Goal: Navigation & Orientation: Find specific page/section

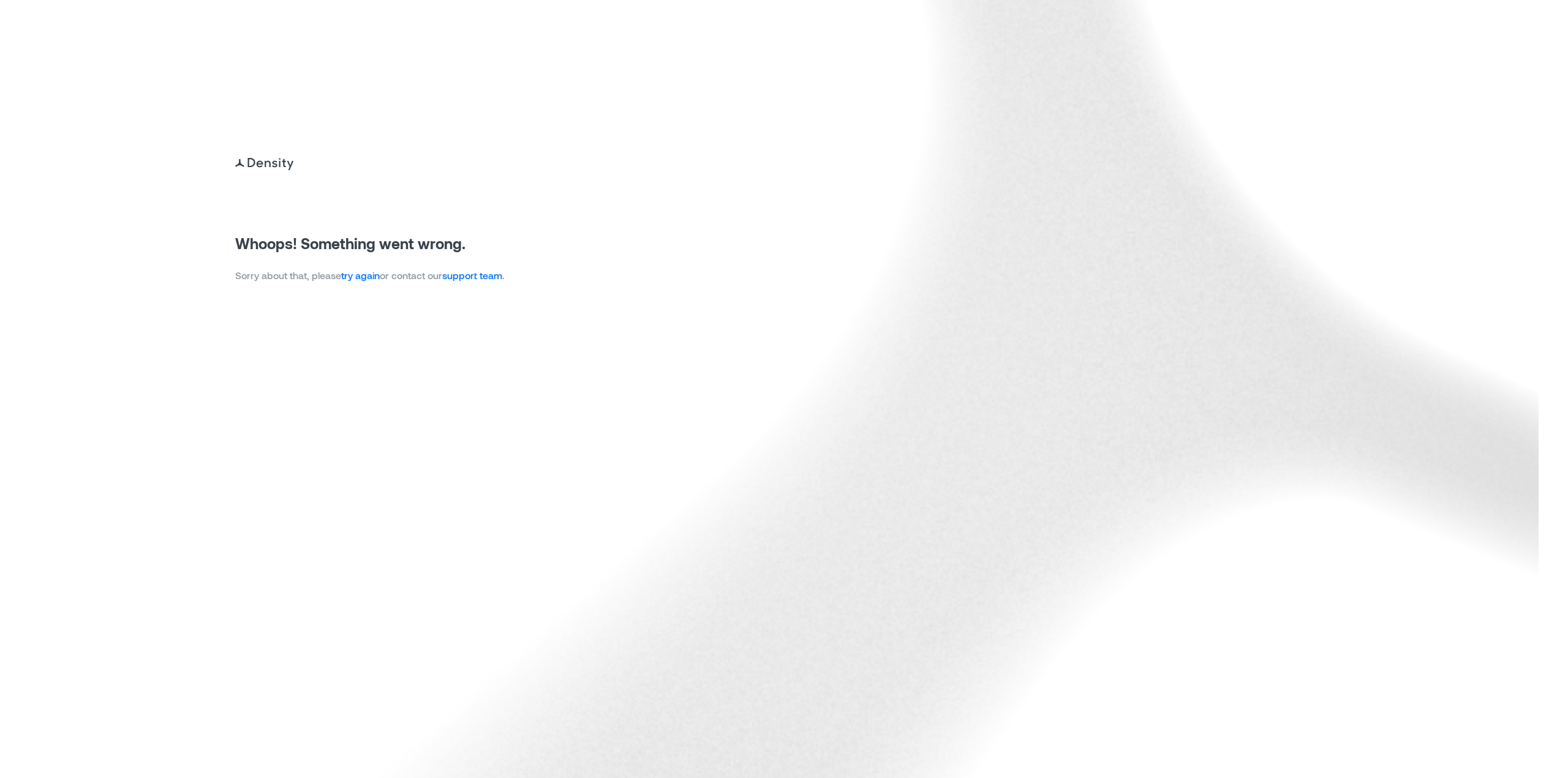
click at [370, 279] on link "try again" at bounding box center [360, 275] width 39 height 12
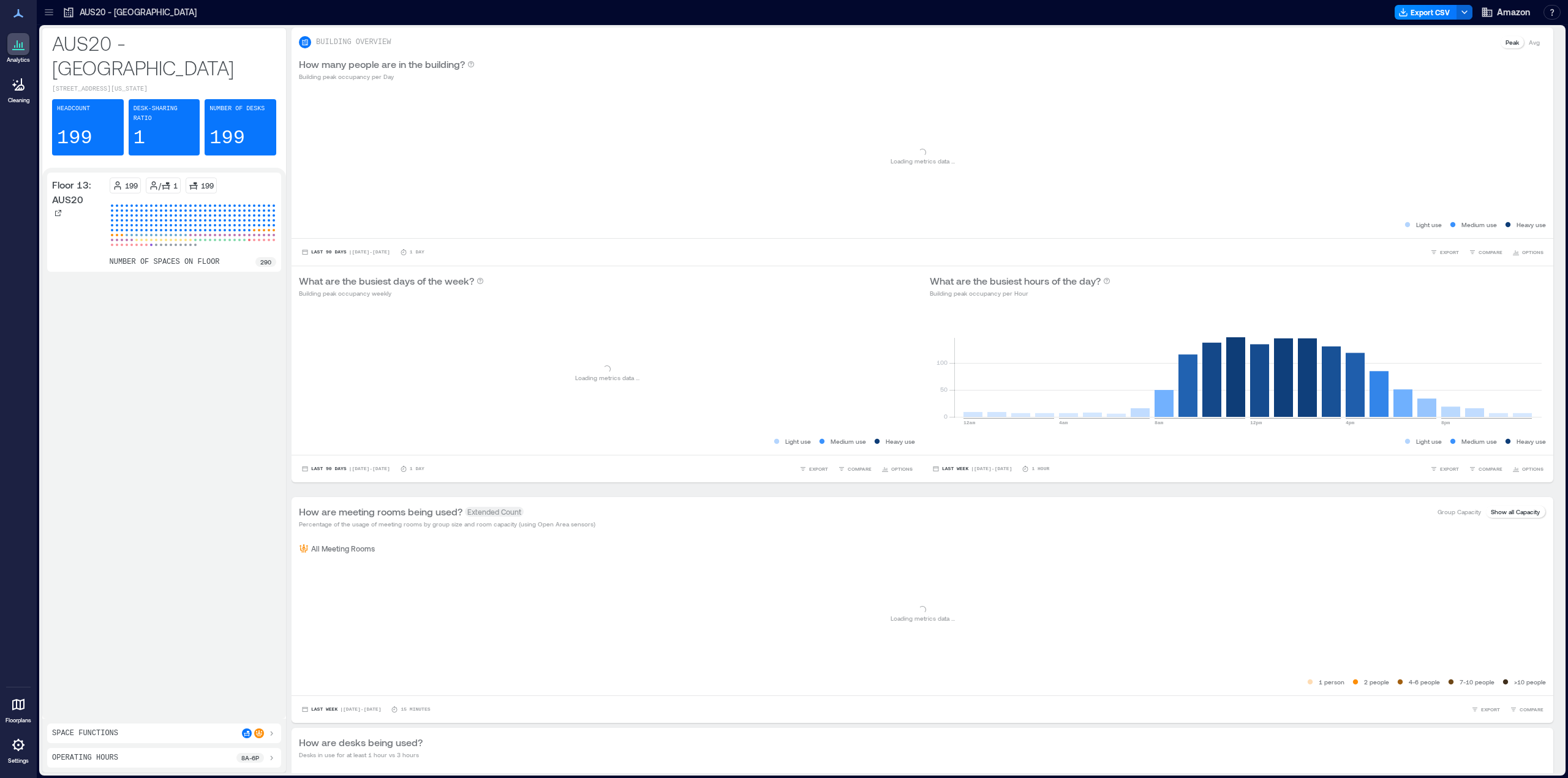
click at [52, 15] on icon at bounding box center [48, 15] width 8 height 1
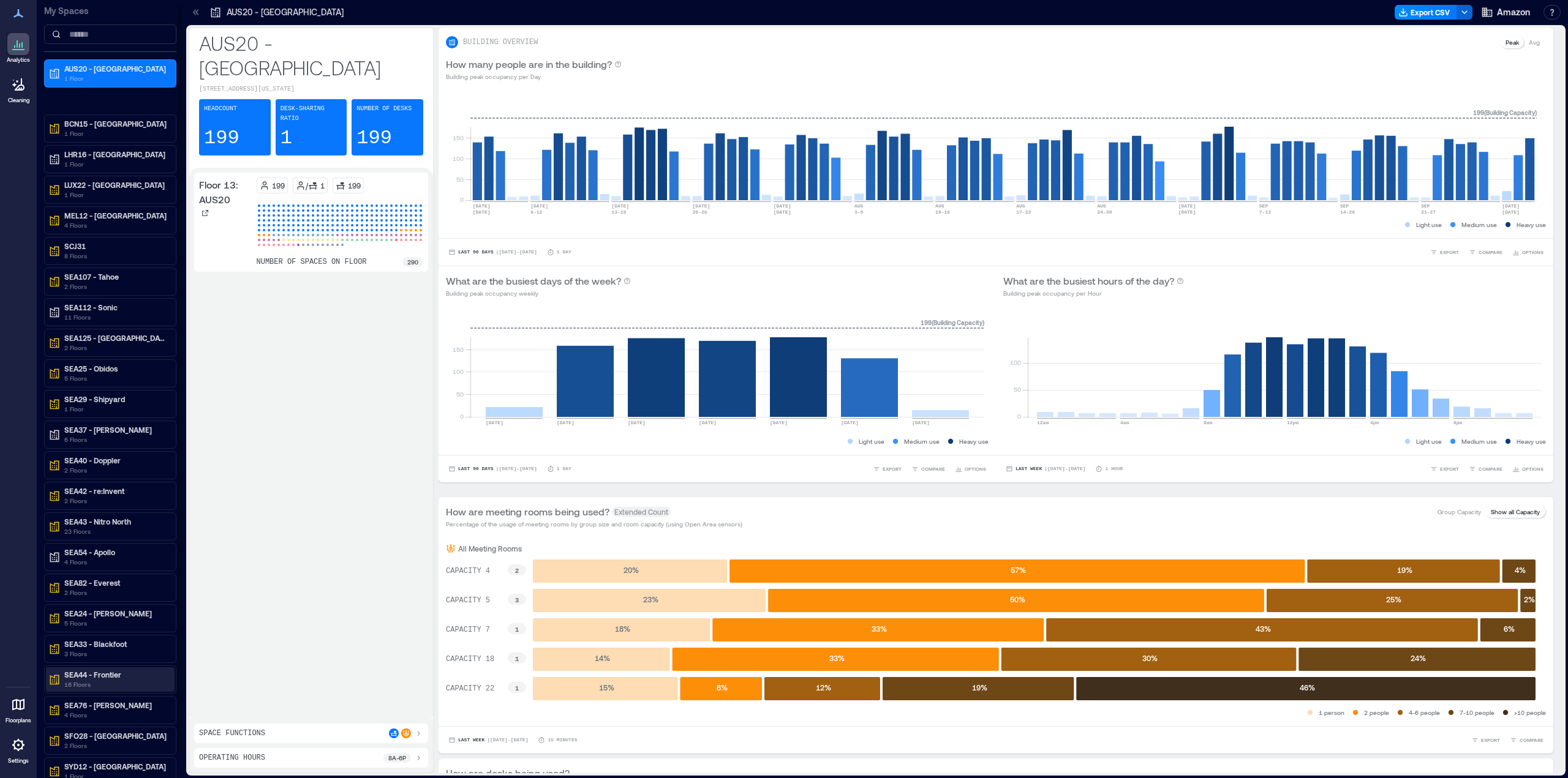
scroll to position [35, 0]
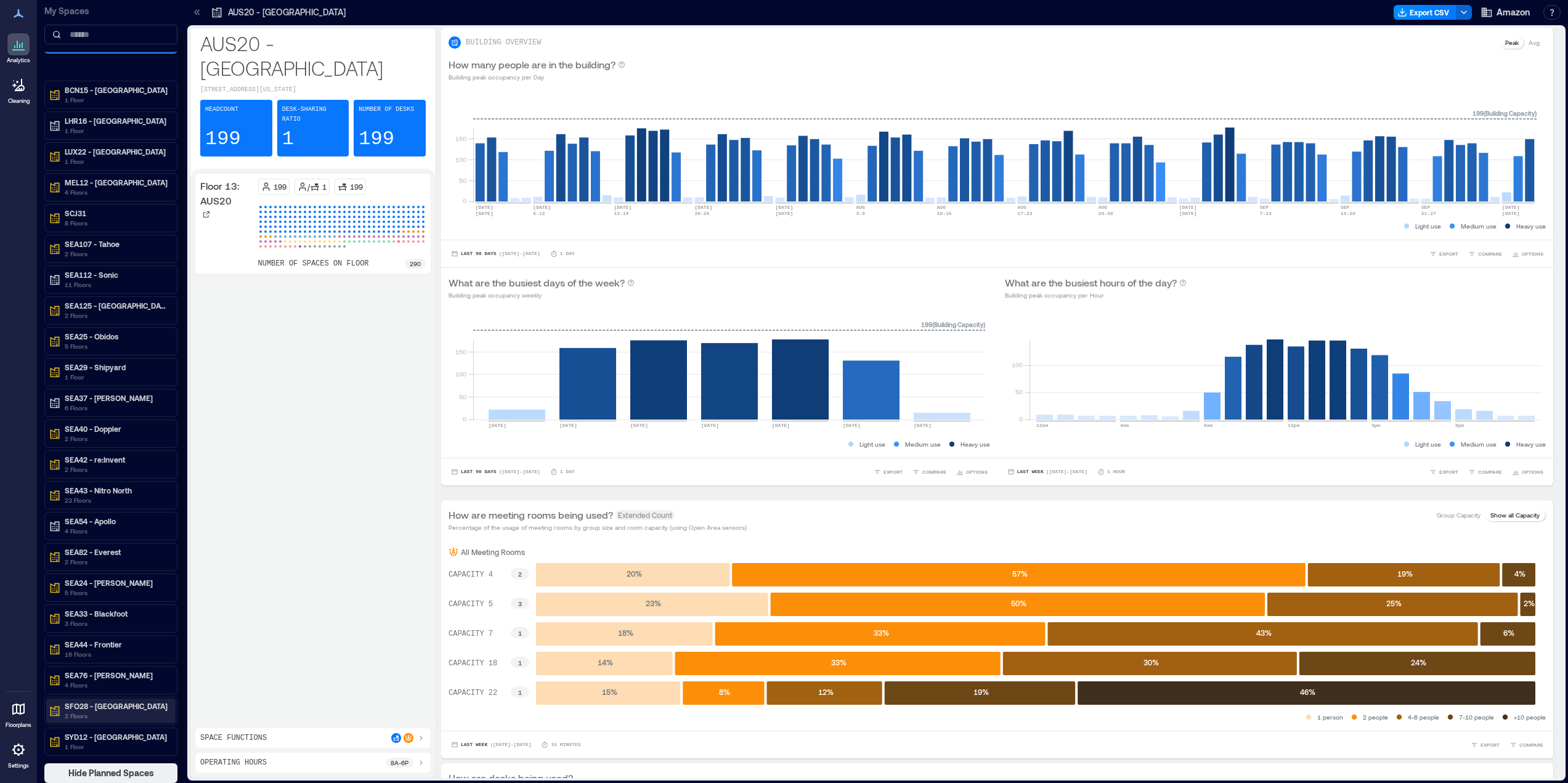
click at [96, 712] on p "2 Floors" at bounding box center [116, 715] width 104 height 10
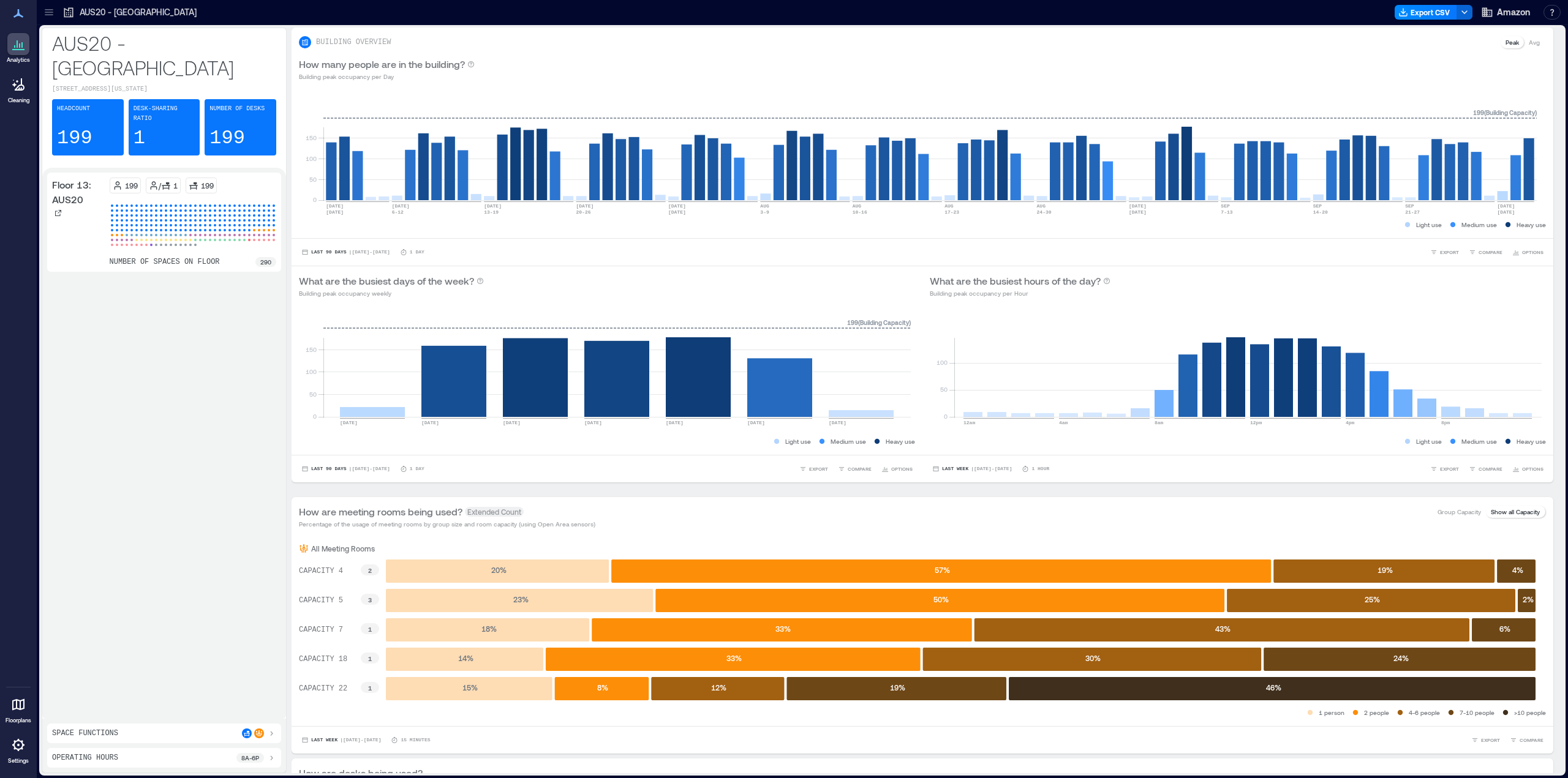
click at [50, 14] on icon at bounding box center [49, 12] width 12 height 12
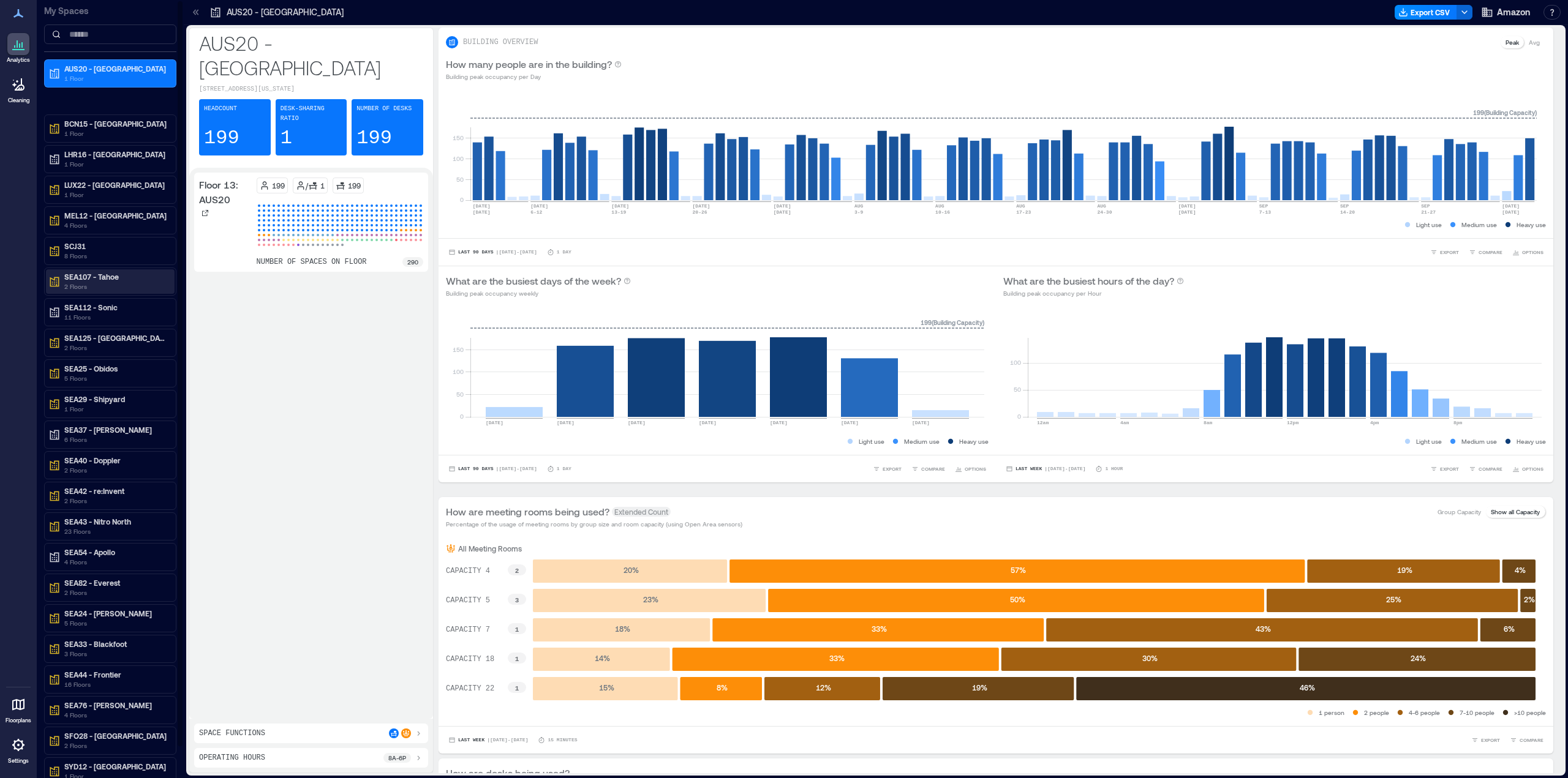
click at [114, 281] on p "SEA107 - Tahoe" at bounding box center [116, 276] width 103 height 10
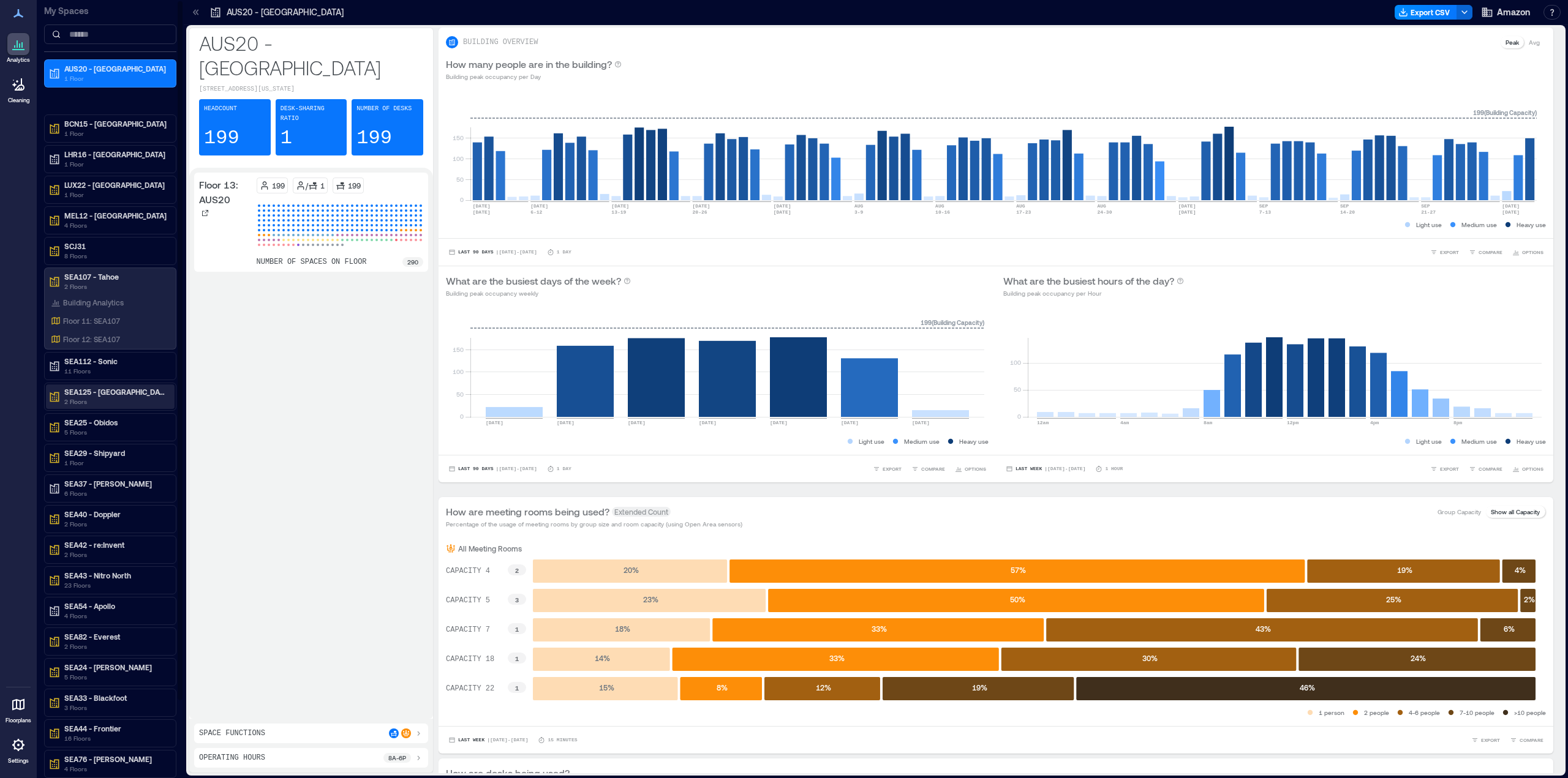
click at [104, 395] on p "SEA125 - [GEOGRAPHIC_DATA]" at bounding box center [116, 392] width 103 height 10
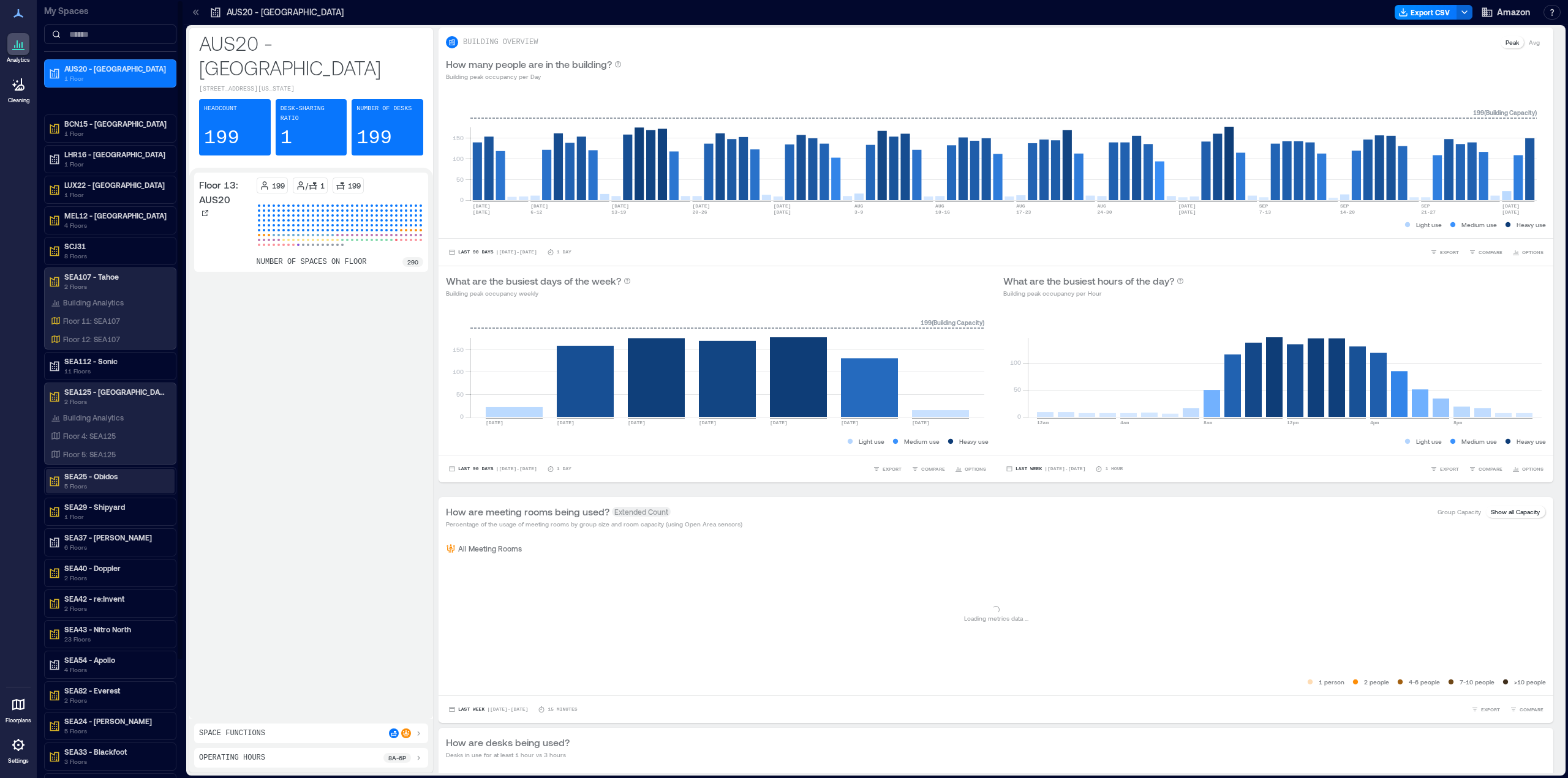
click at [108, 488] on p "5 Floors" at bounding box center [116, 486] width 103 height 10
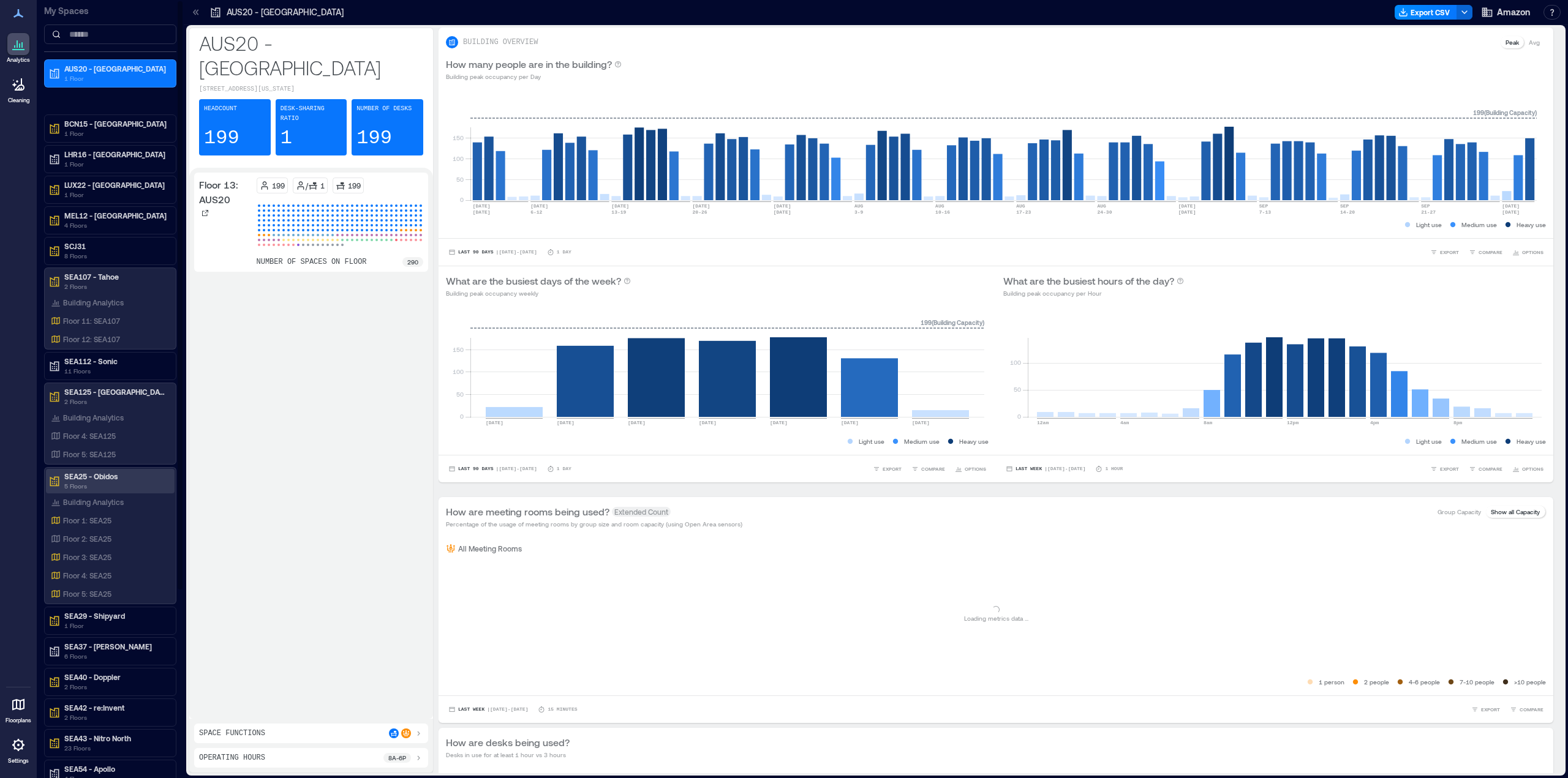
click at [89, 482] on p "5 Floors" at bounding box center [116, 486] width 103 height 10
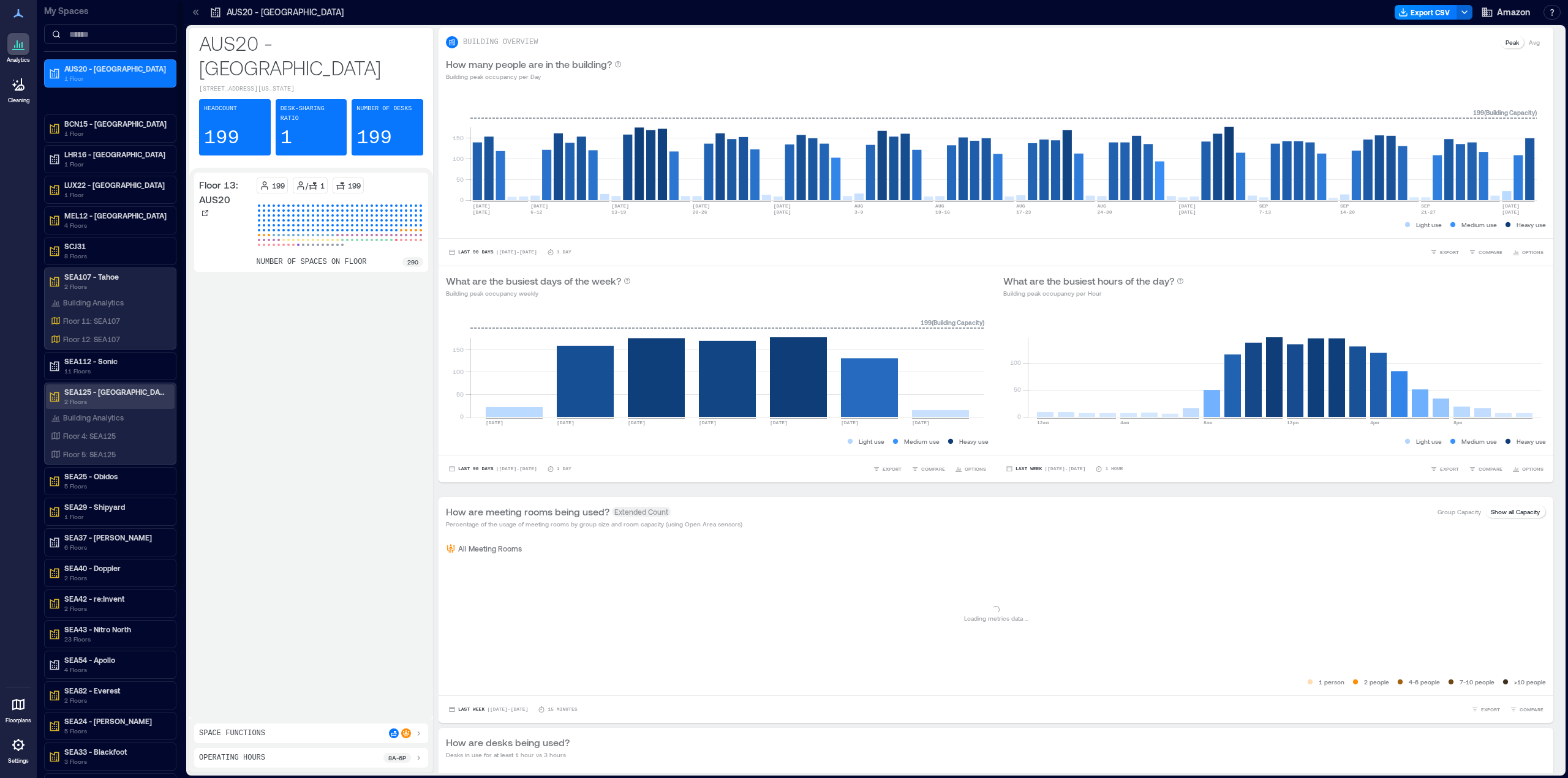
click at [102, 392] on p "SEA125 - [GEOGRAPHIC_DATA]" at bounding box center [116, 392] width 103 height 10
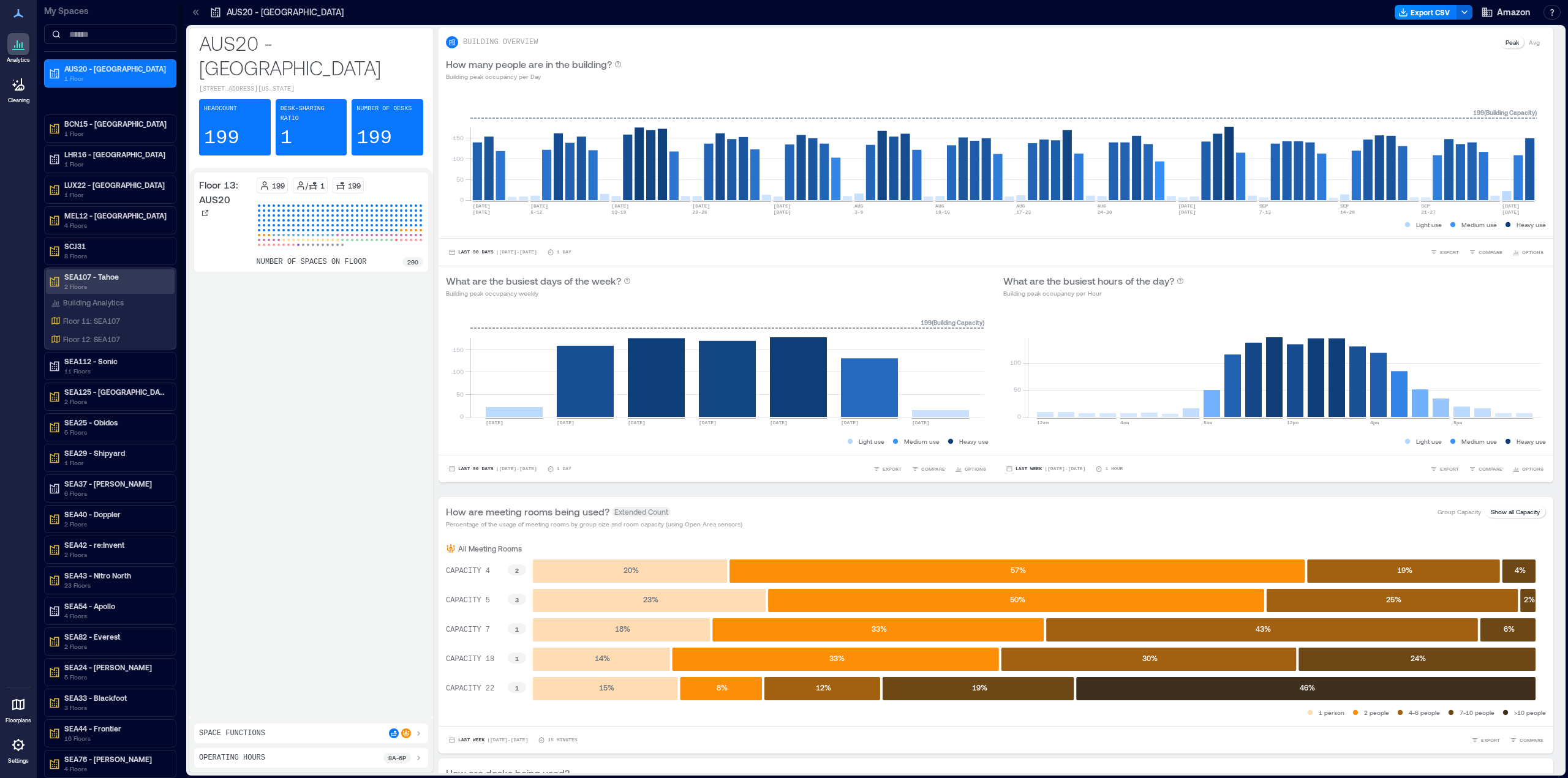
click at [103, 272] on p "SEA107 - Tahoe" at bounding box center [116, 276] width 103 height 10
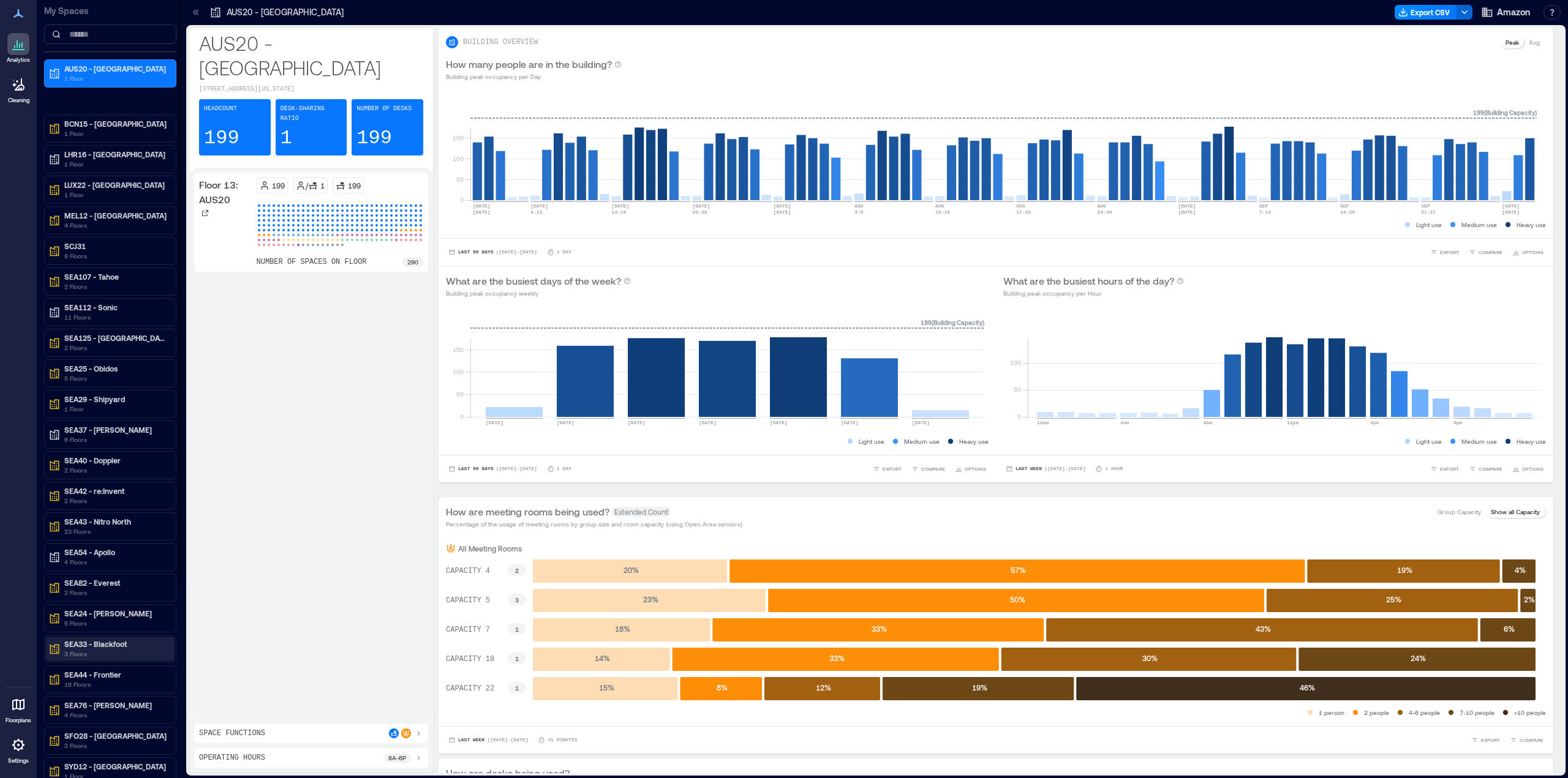
click at [86, 652] on p "3 Floors" at bounding box center [116, 653] width 103 height 10
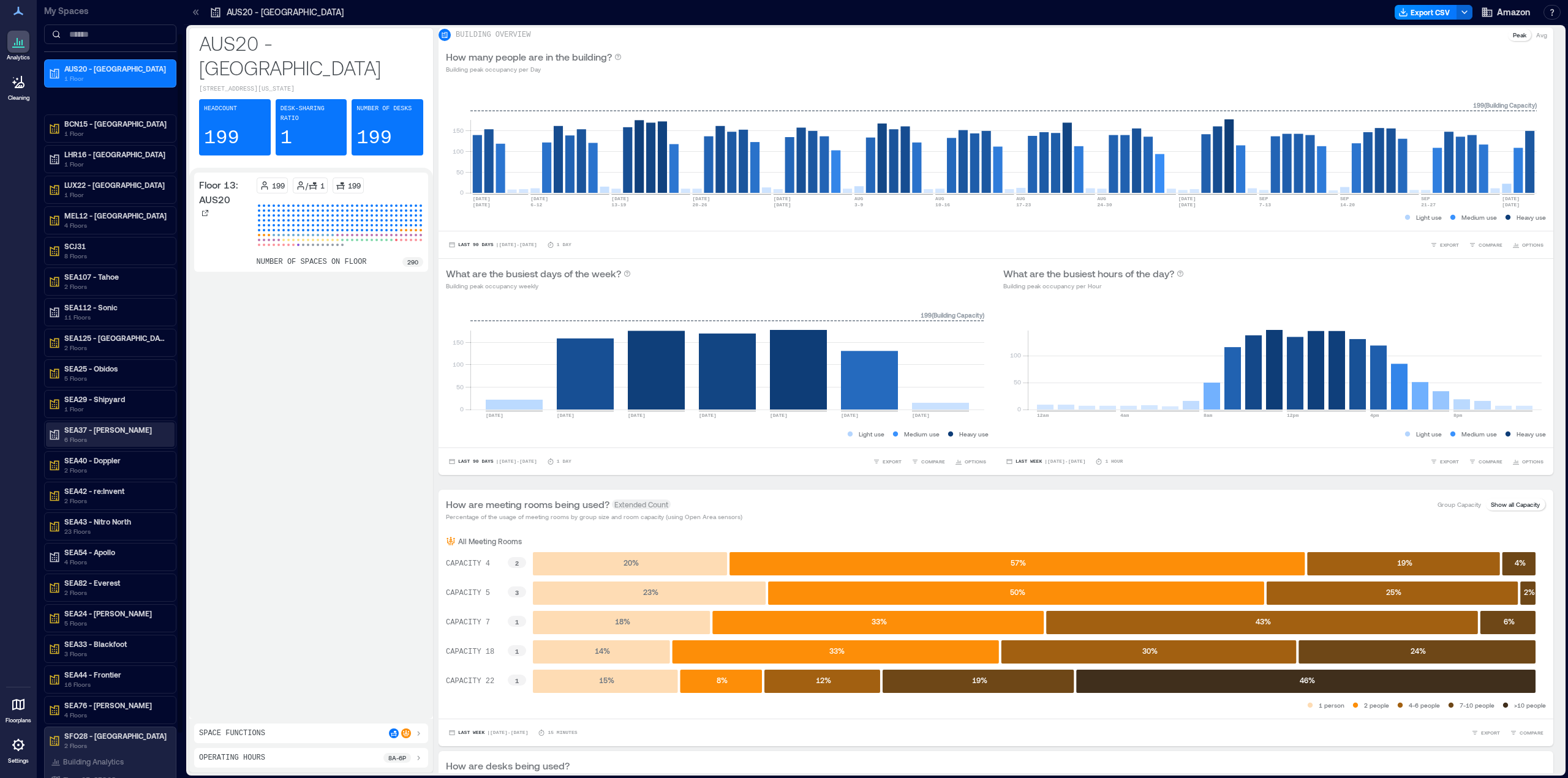
scroll to position [35, 0]
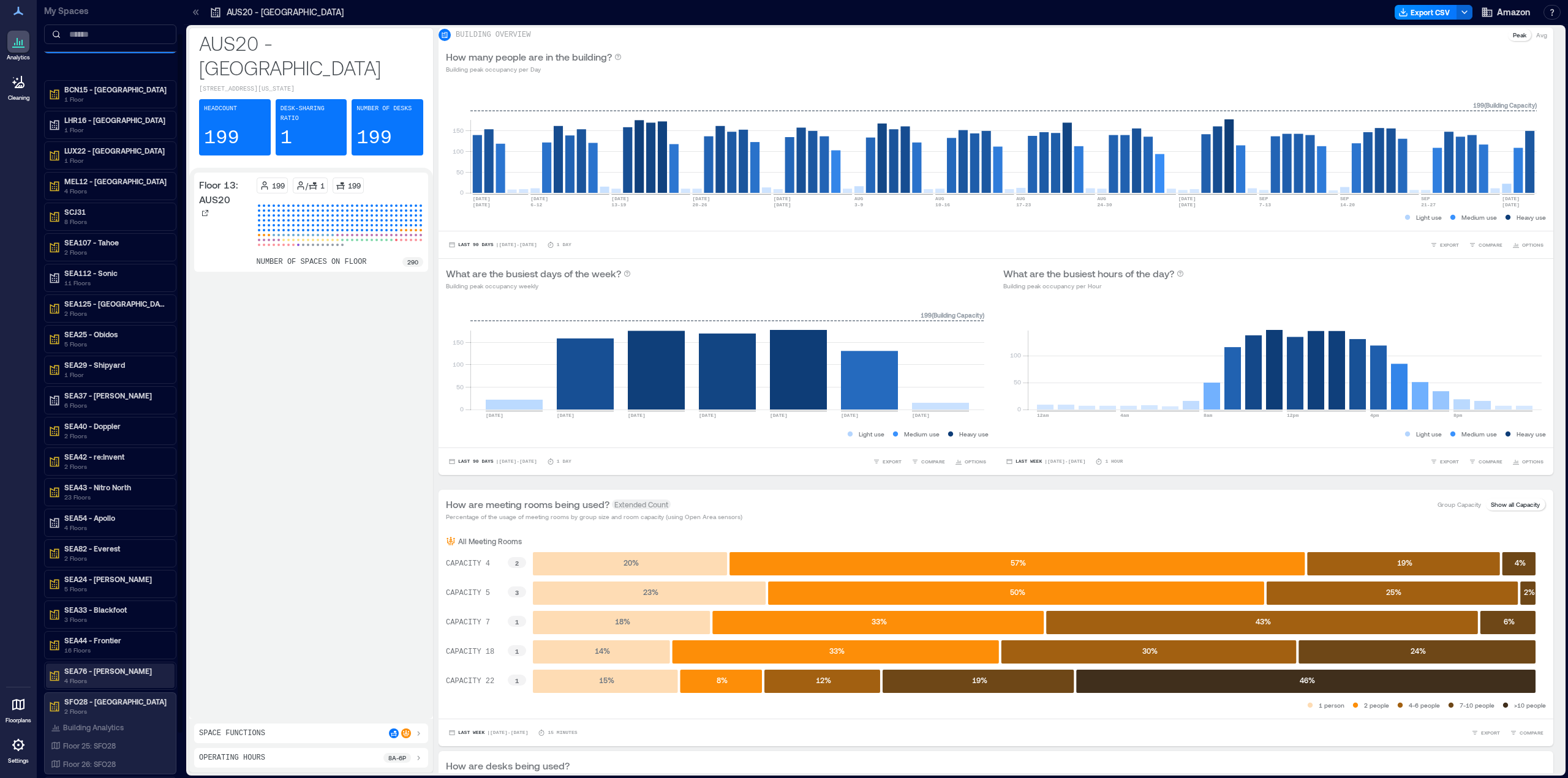
click at [101, 676] on p "4 Floors" at bounding box center [116, 681] width 103 height 10
drag, startPoint x: 9, startPoint y: 493, endPoint x: 56, endPoint y: 501, distance: 47.7
click at [10, 493] on div "Analytics Cleaning Floorplans Settings" at bounding box center [18, 389] width 37 height 778
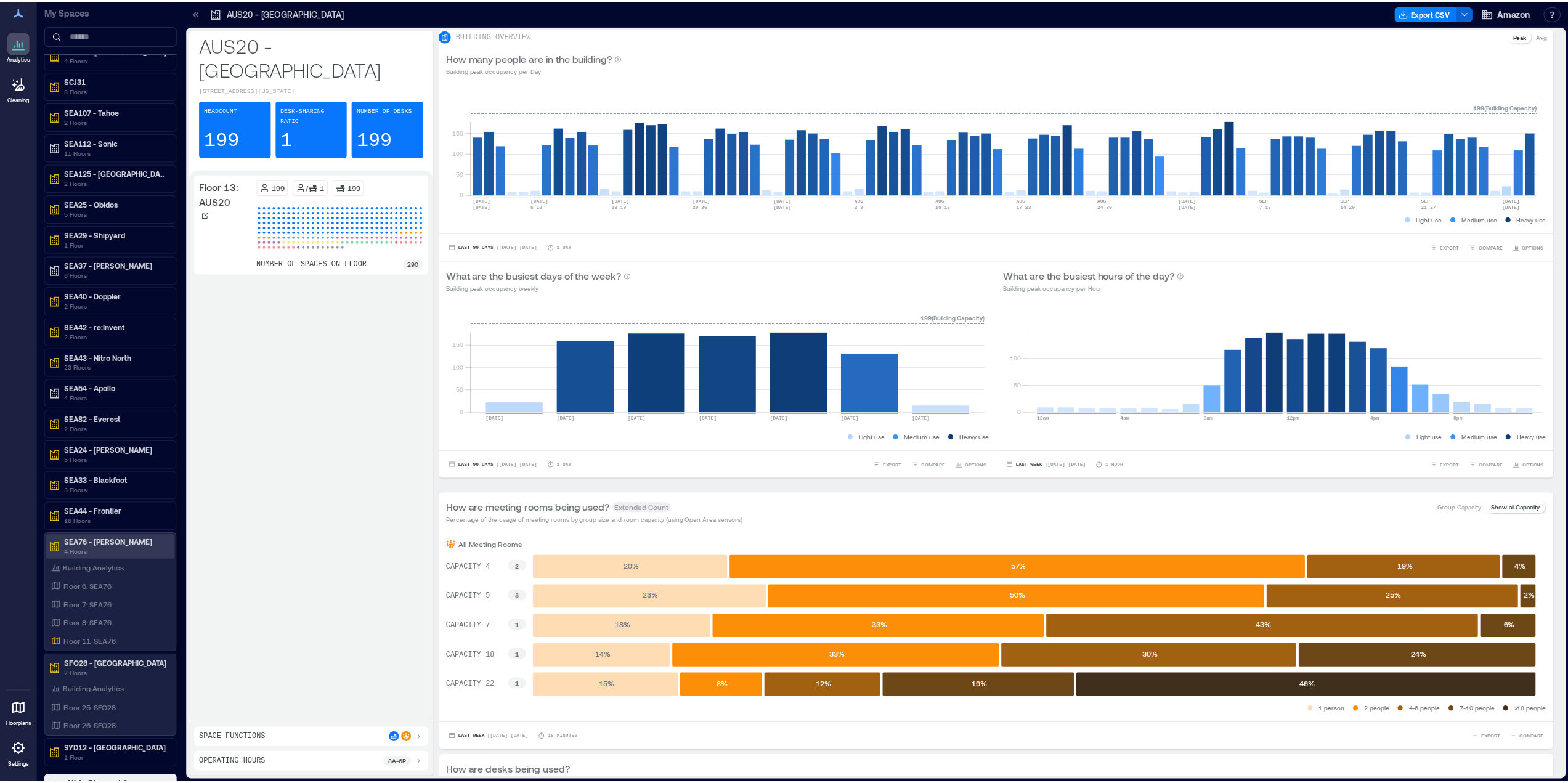
scroll to position [180, 0]
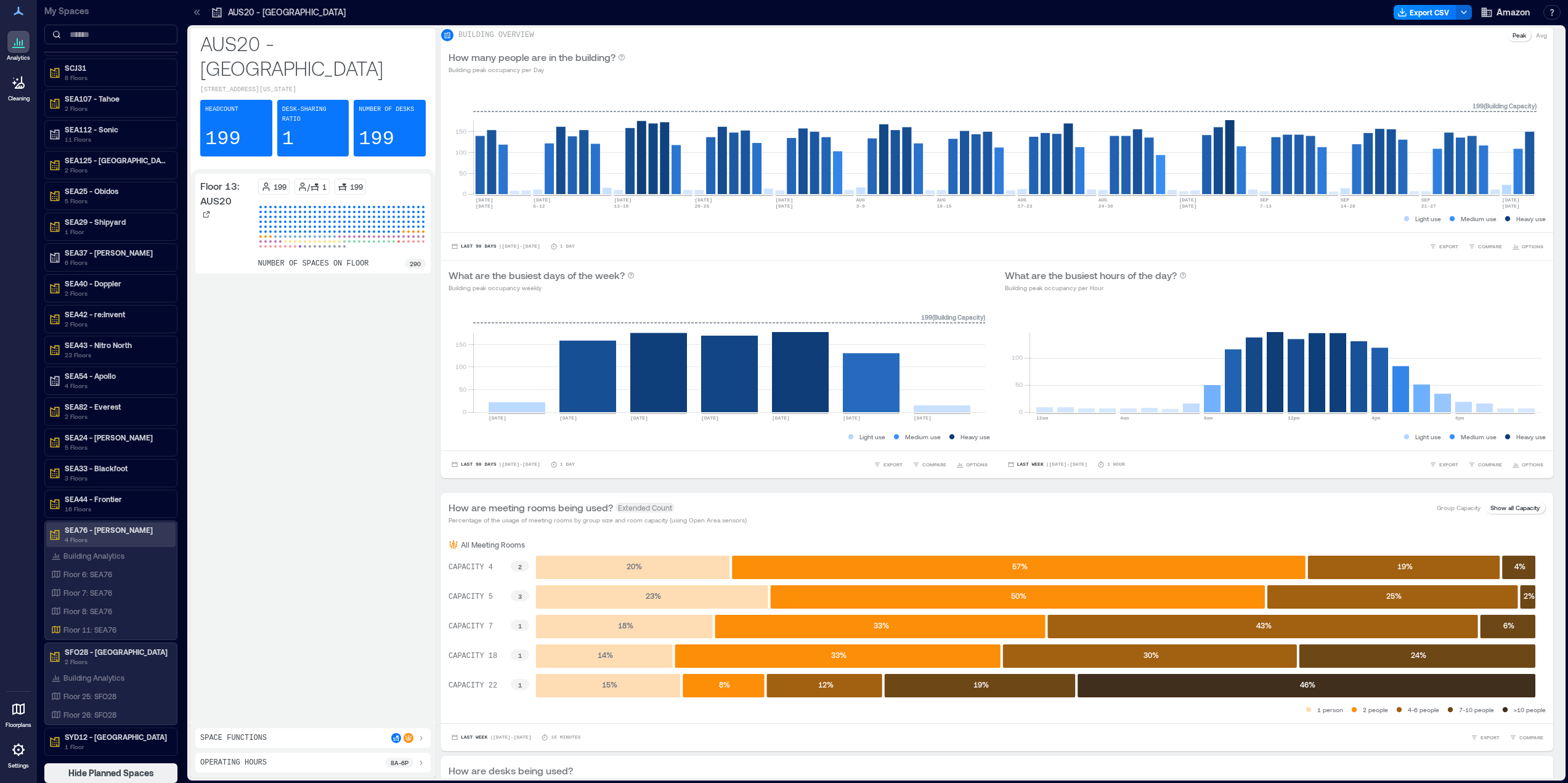
click at [108, 531] on p "SEA76 - [PERSON_NAME]" at bounding box center [116, 529] width 104 height 10
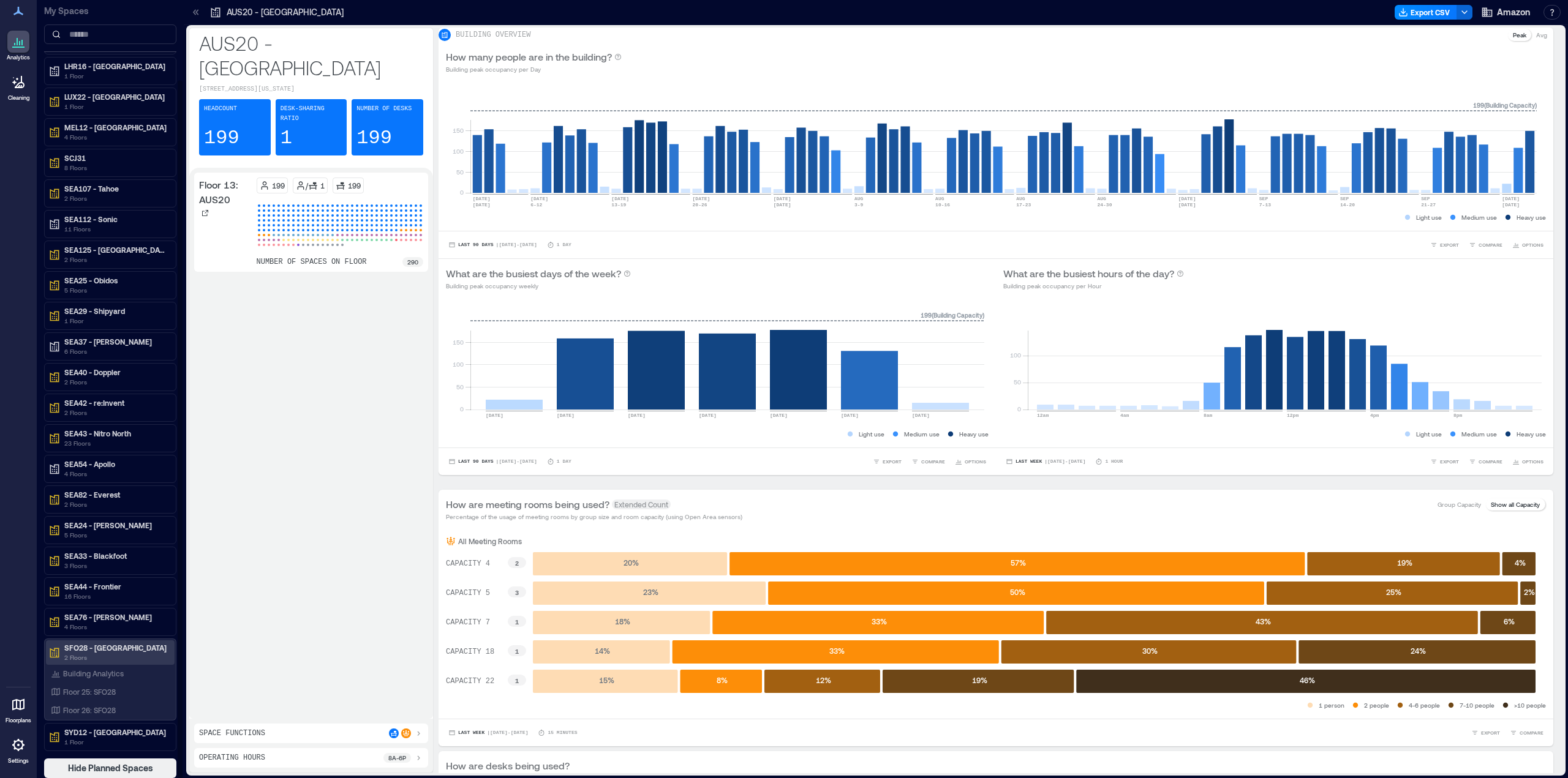
click at [87, 646] on p "SFO28 - [GEOGRAPHIC_DATA]" at bounding box center [116, 647] width 103 height 10
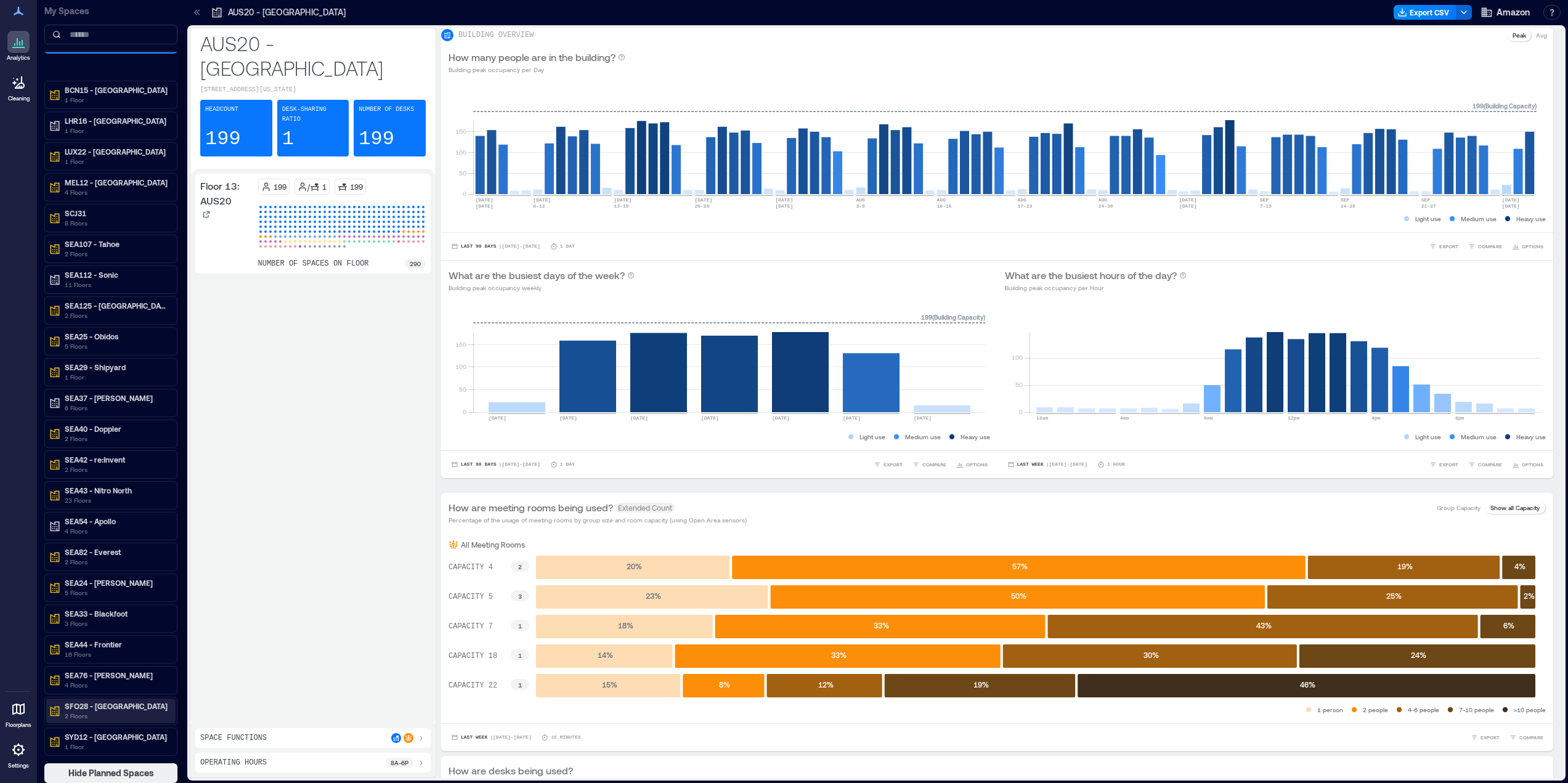
scroll to position [1, 0]
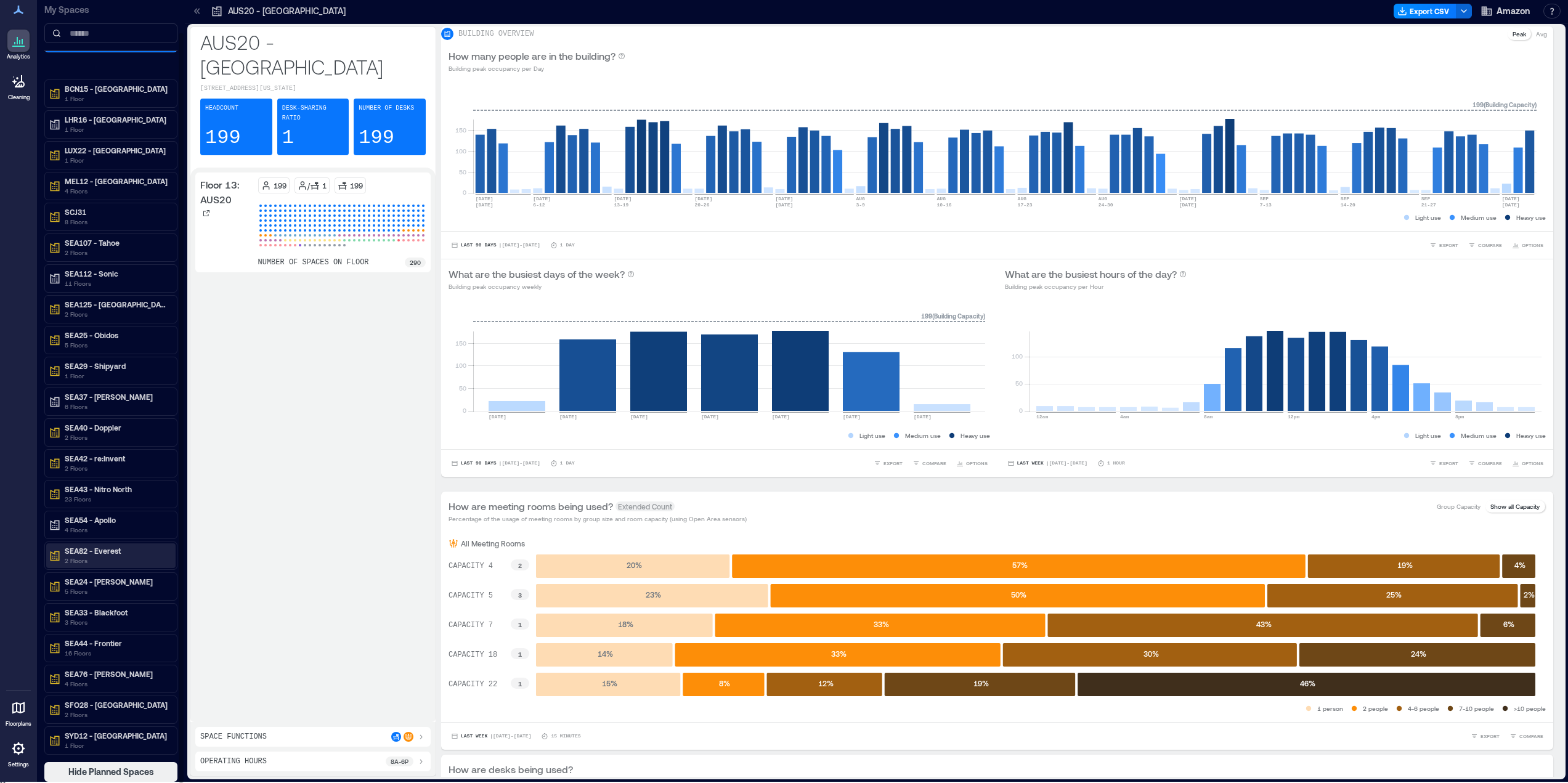
click at [95, 560] on p "2 Floors" at bounding box center [116, 560] width 104 height 10
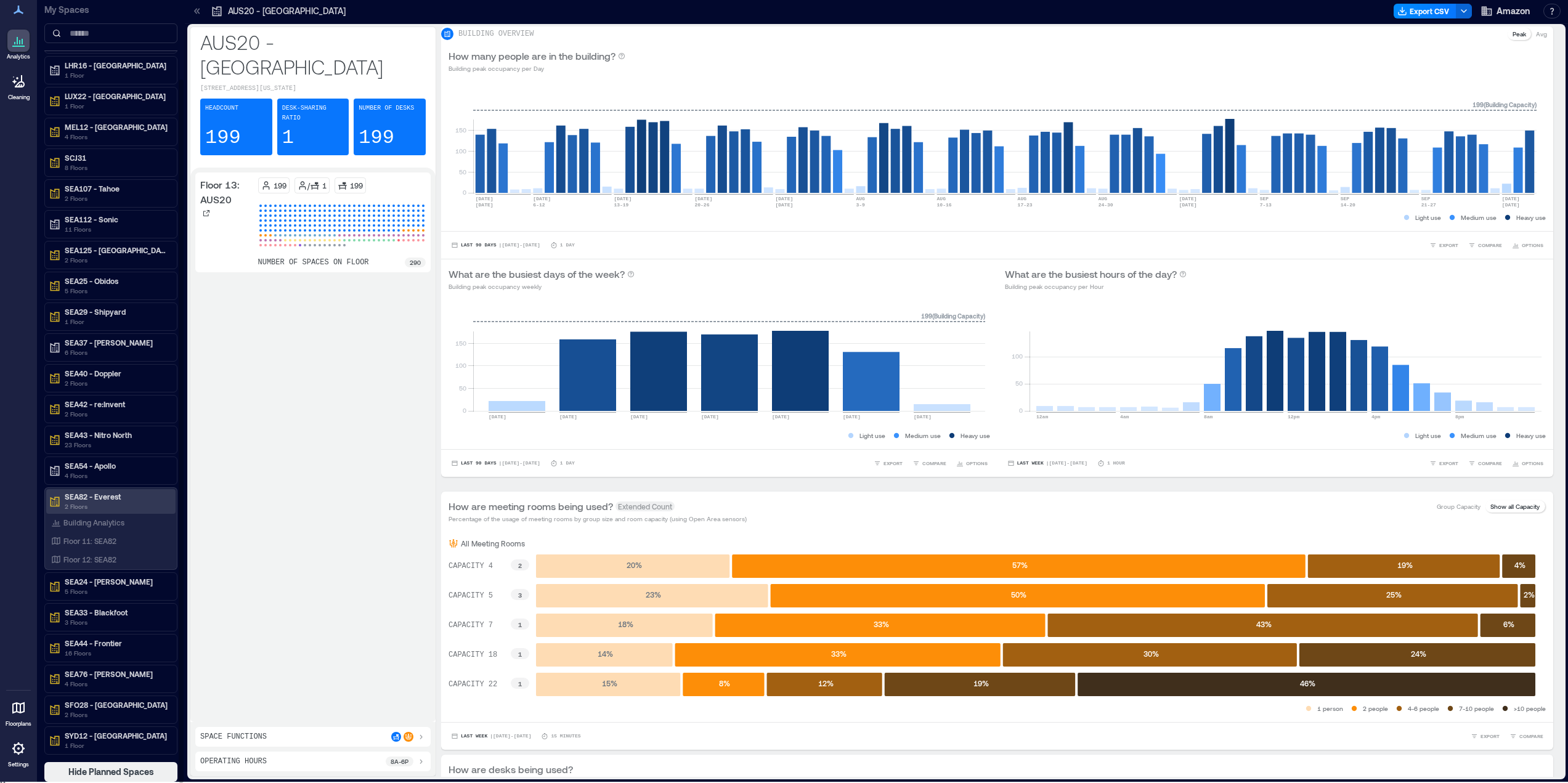
click at [103, 493] on p "SEA82 - Everest" at bounding box center [116, 497] width 104 height 10
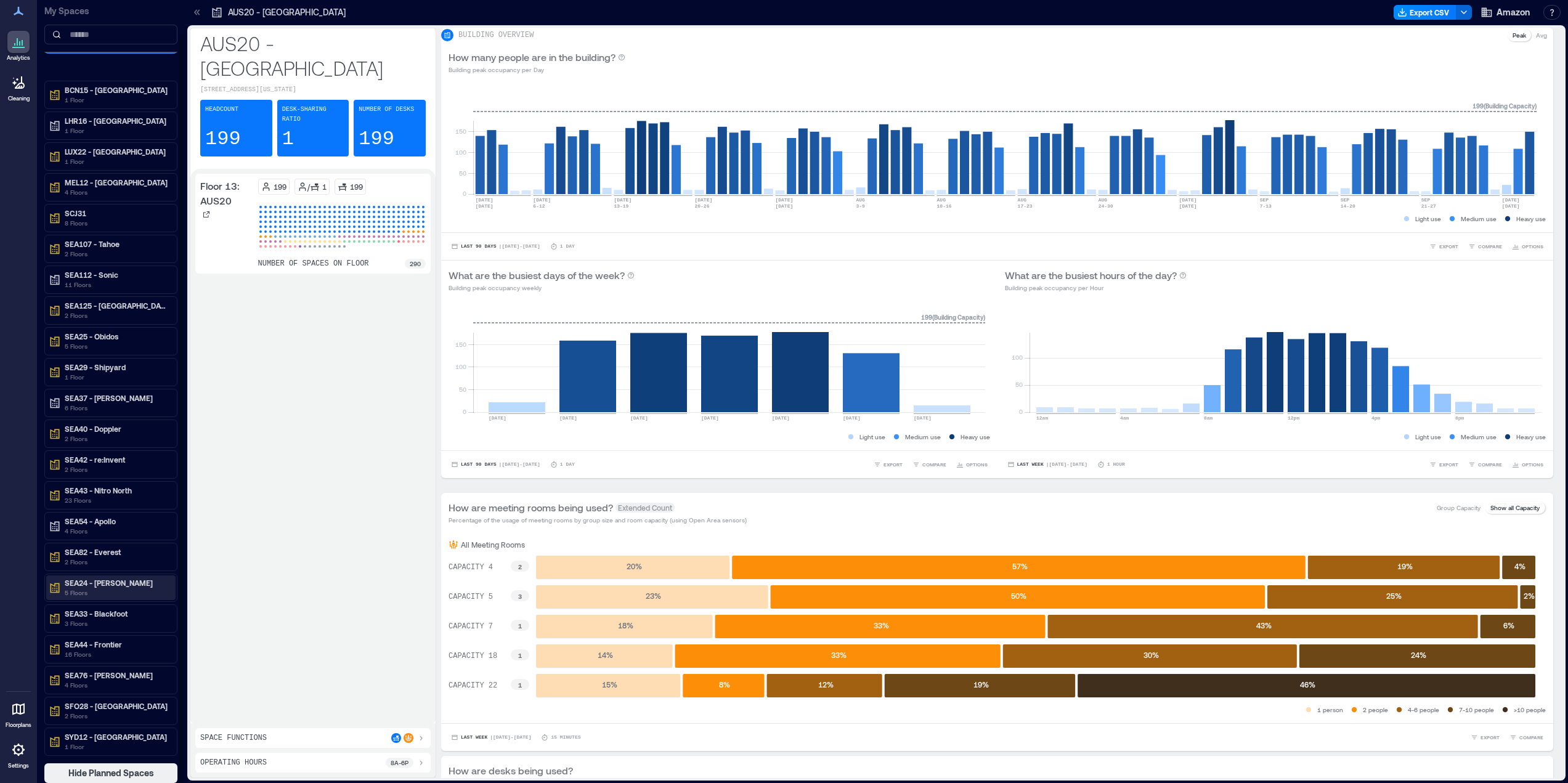
click at [105, 594] on p "5 Floors" at bounding box center [116, 593] width 104 height 10
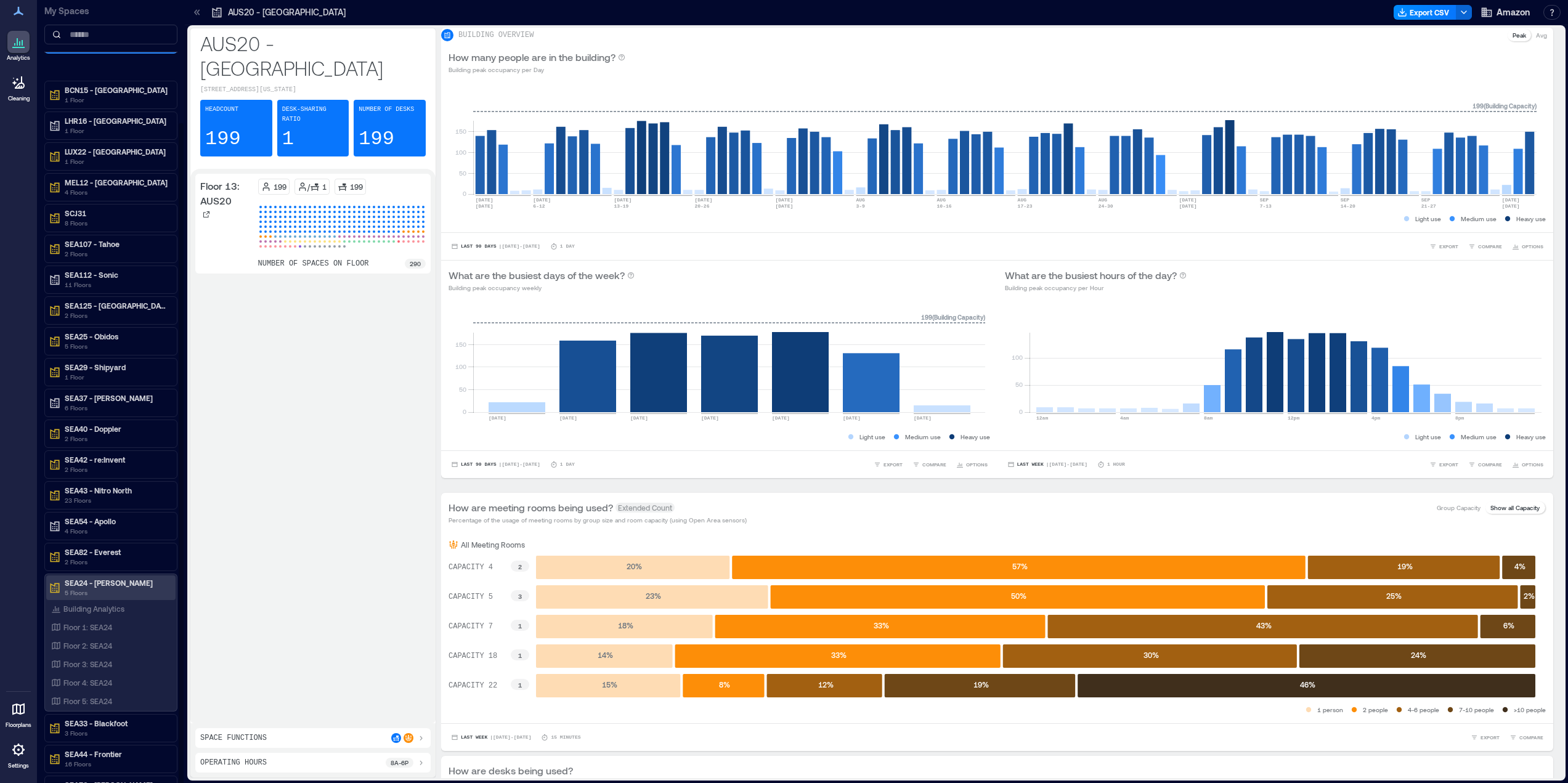
scroll to position [144, 0]
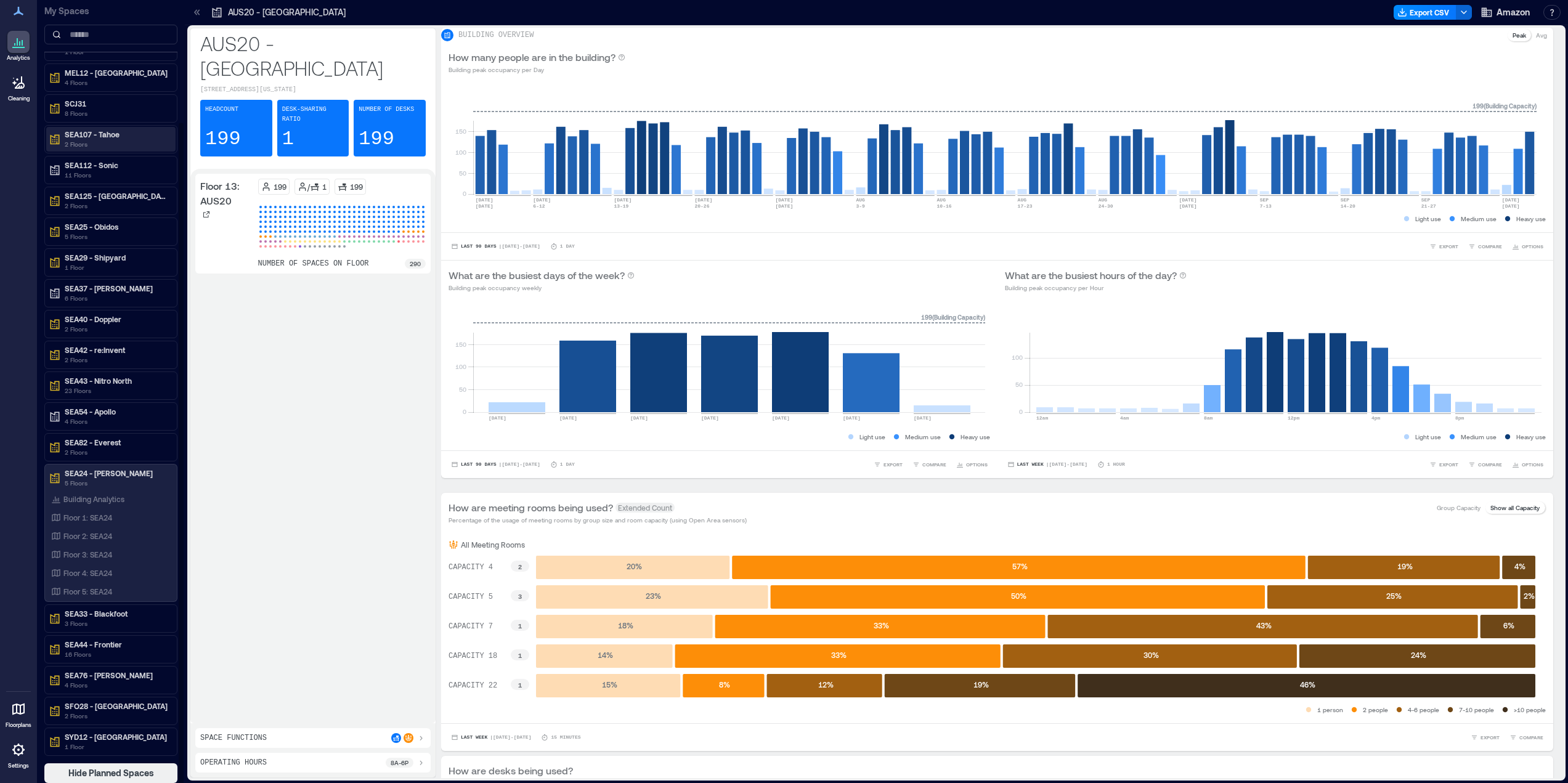
click at [12, 219] on div "Analytics Cleaning Floorplans Settings" at bounding box center [18, 392] width 37 height 783
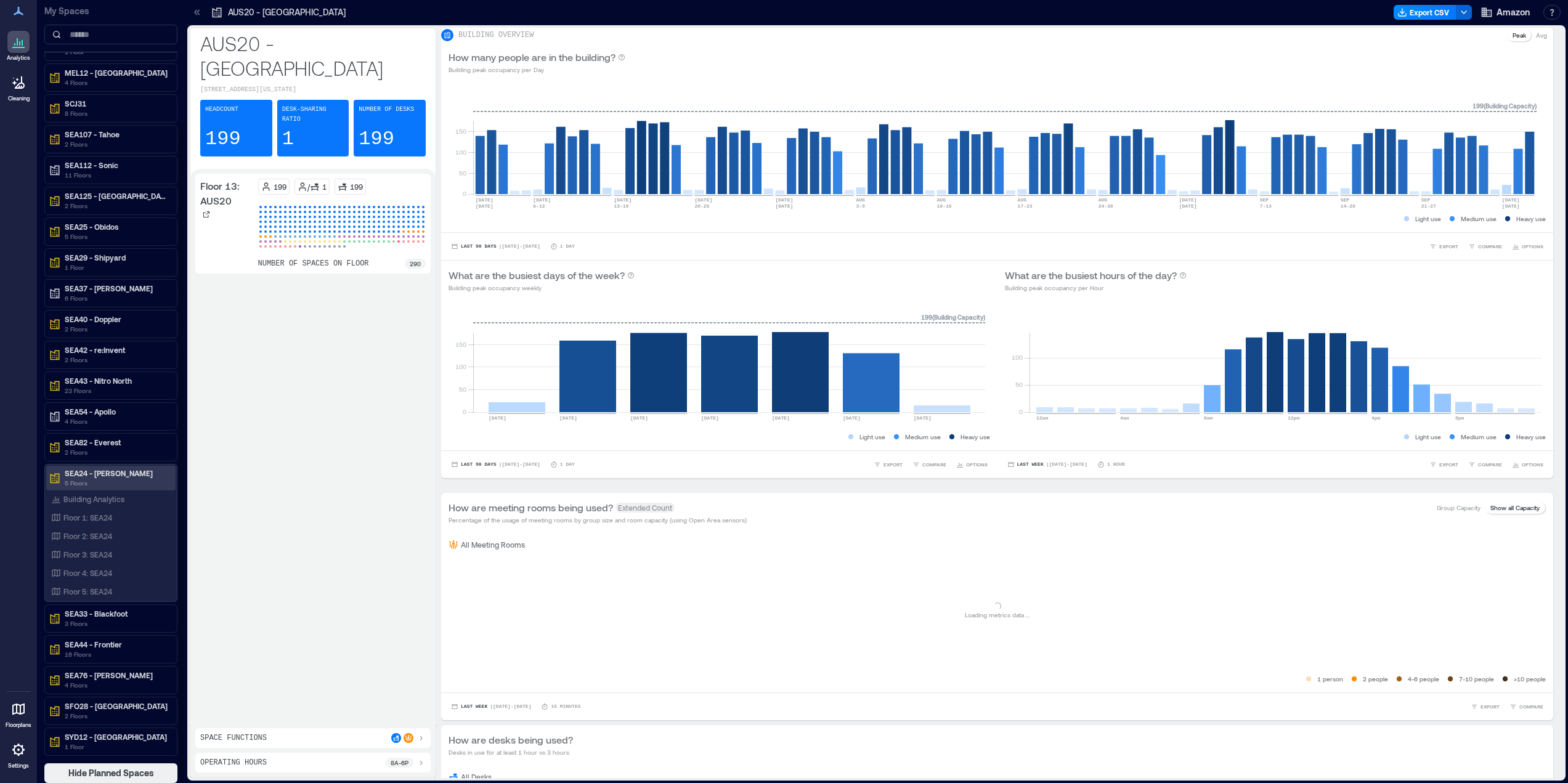
click at [115, 474] on p "SEA24 - [PERSON_NAME]" at bounding box center [116, 473] width 104 height 10
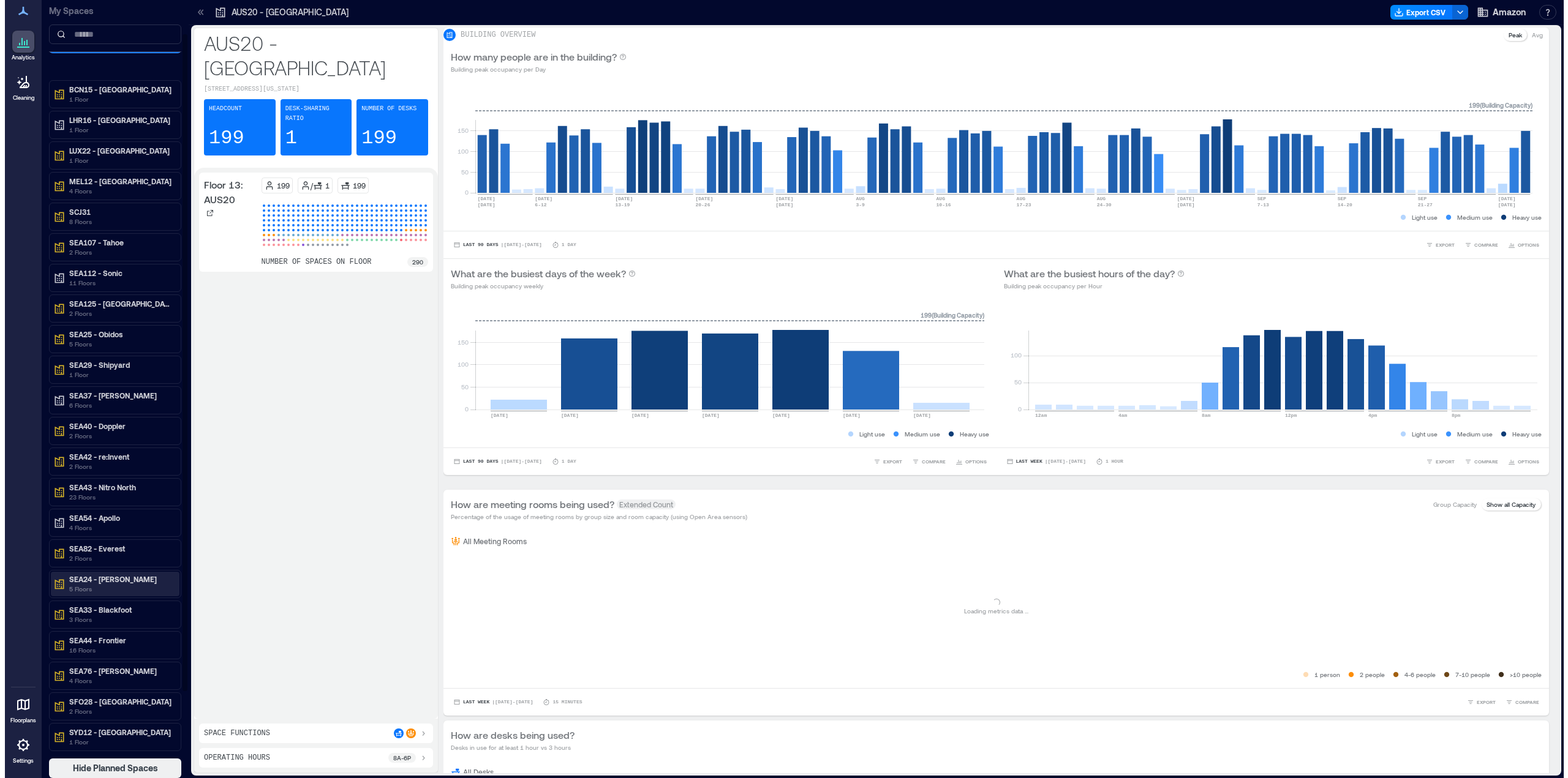
scroll to position [35, 0]
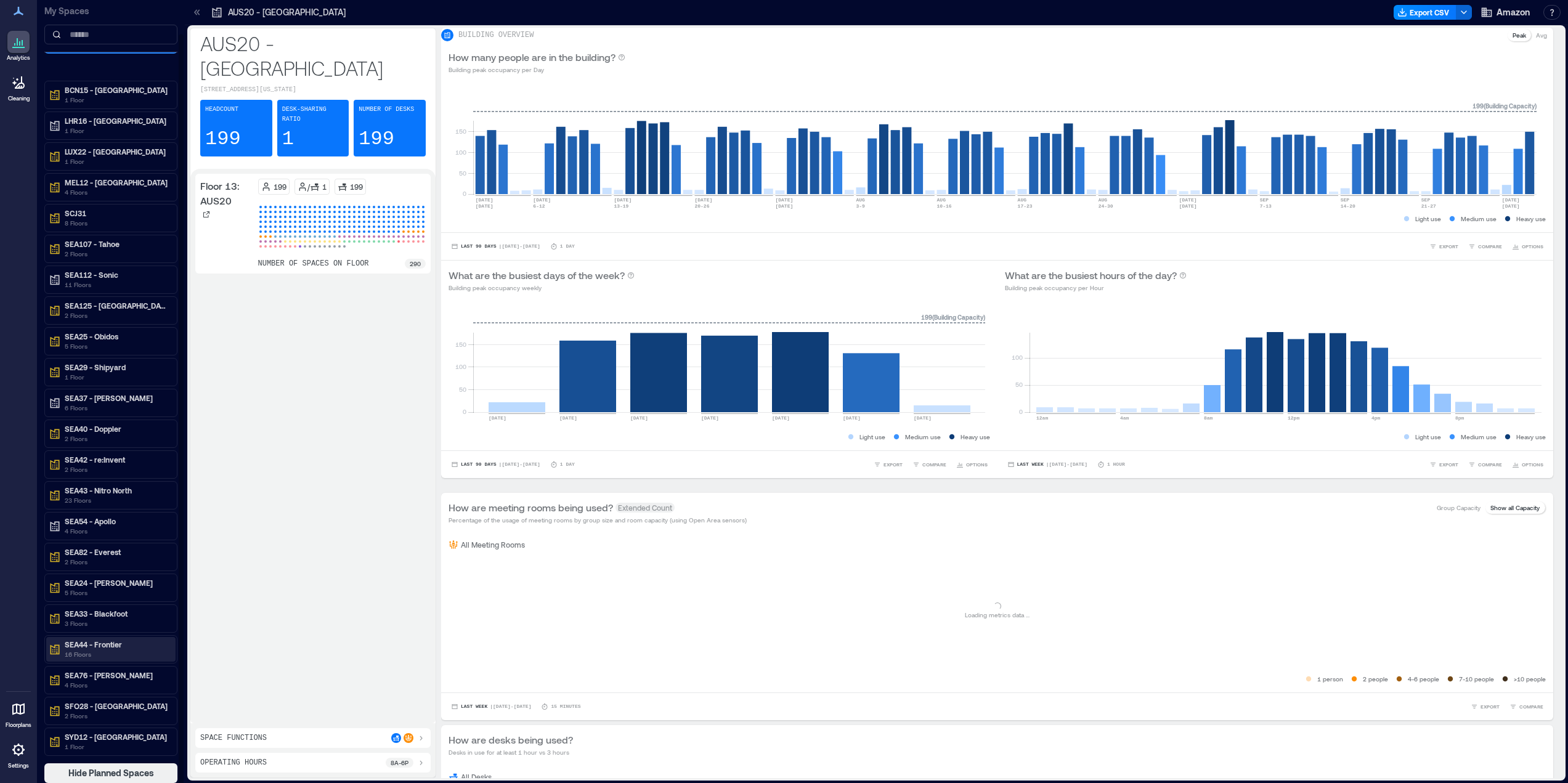
click at [112, 652] on p "16 Floors" at bounding box center [116, 654] width 104 height 10
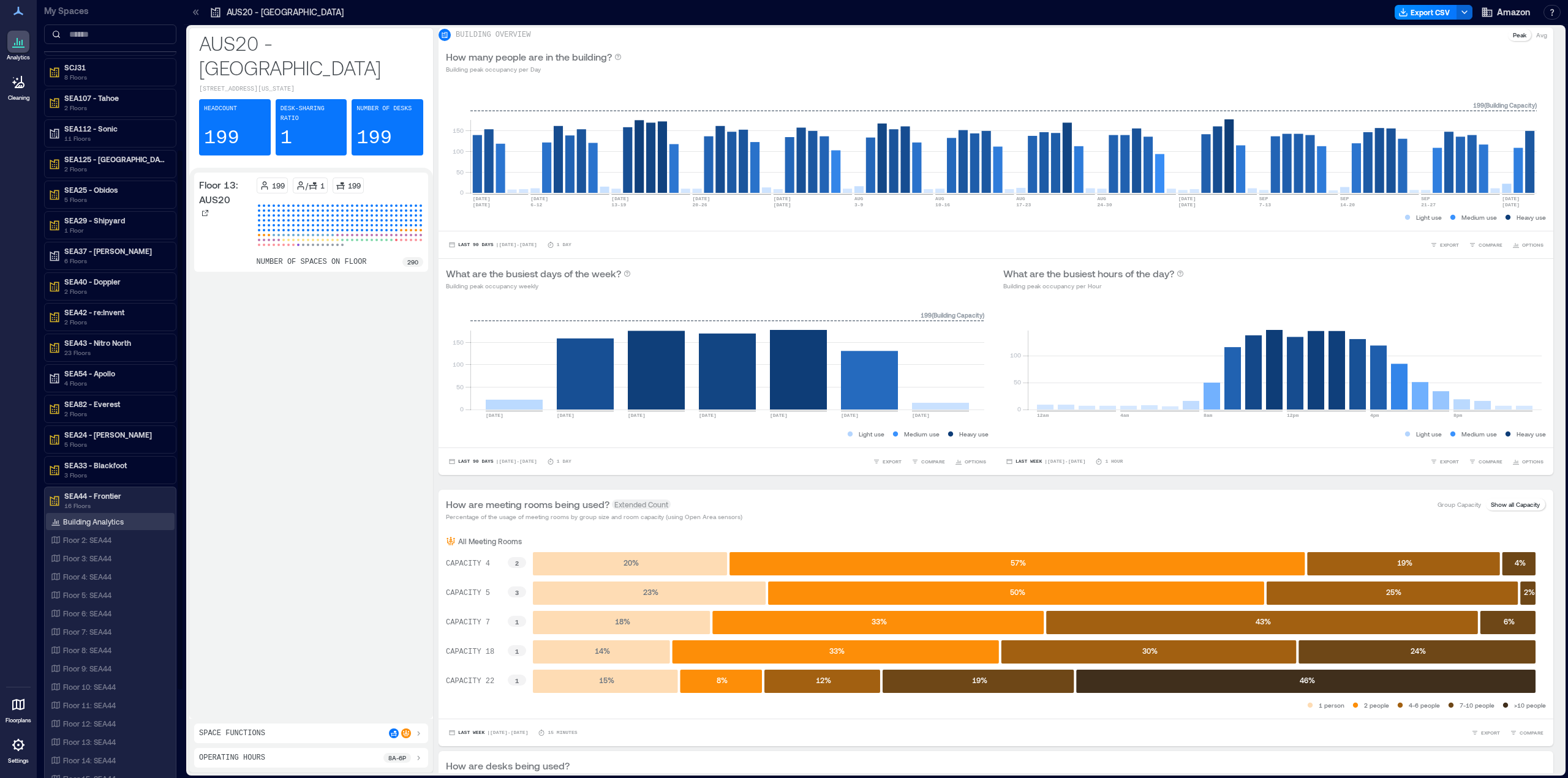
scroll to position [345, 0]
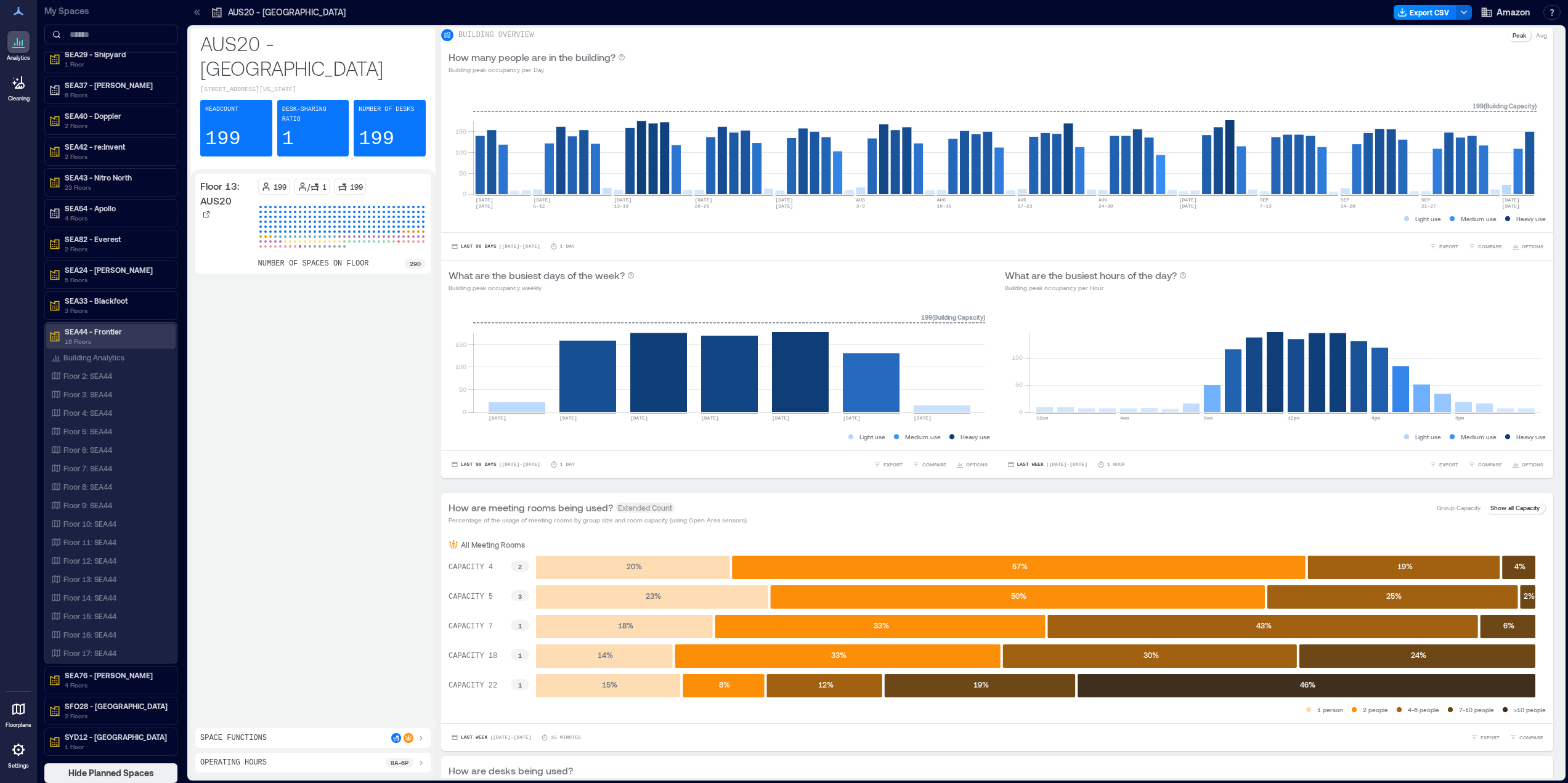
click at [114, 334] on p "SEA44 - Frontier" at bounding box center [116, 331] width 104 height 10
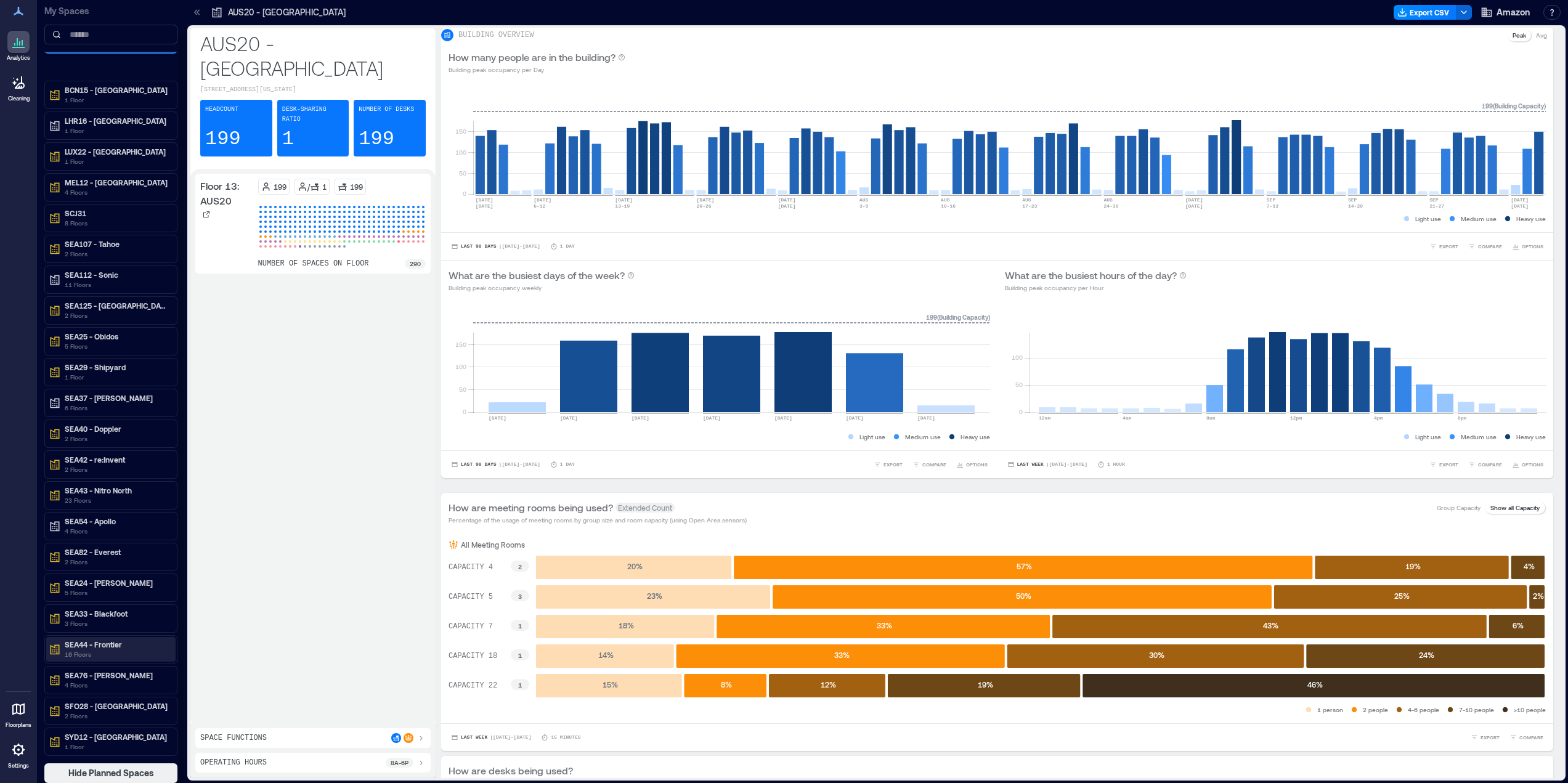
scroll to position [35, 0]
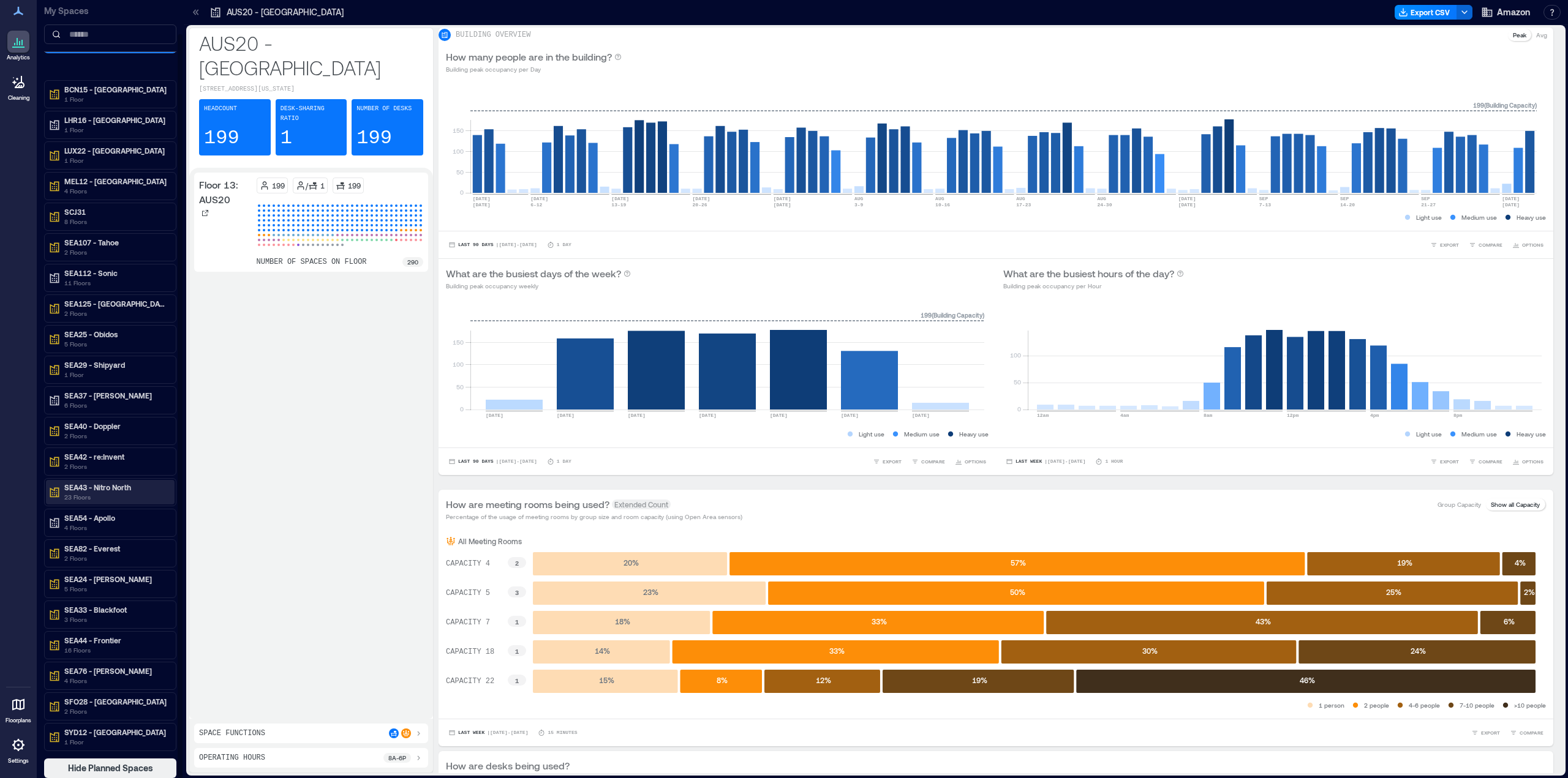
click at [103, 491] on p "SEA43 - Nitro North" at bounding box center [116, 487] width 103 height 10
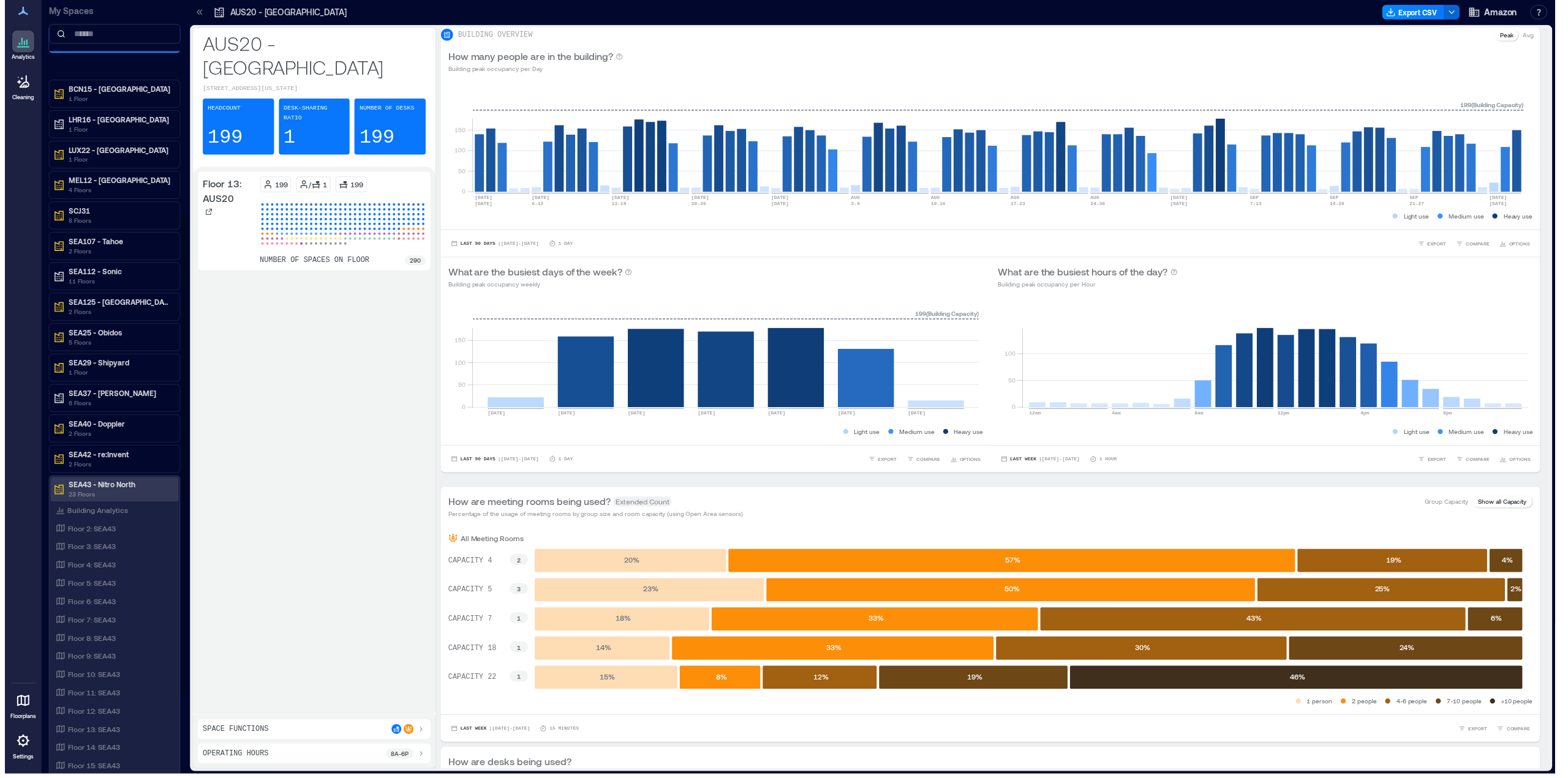
scroll to position [345, 0]
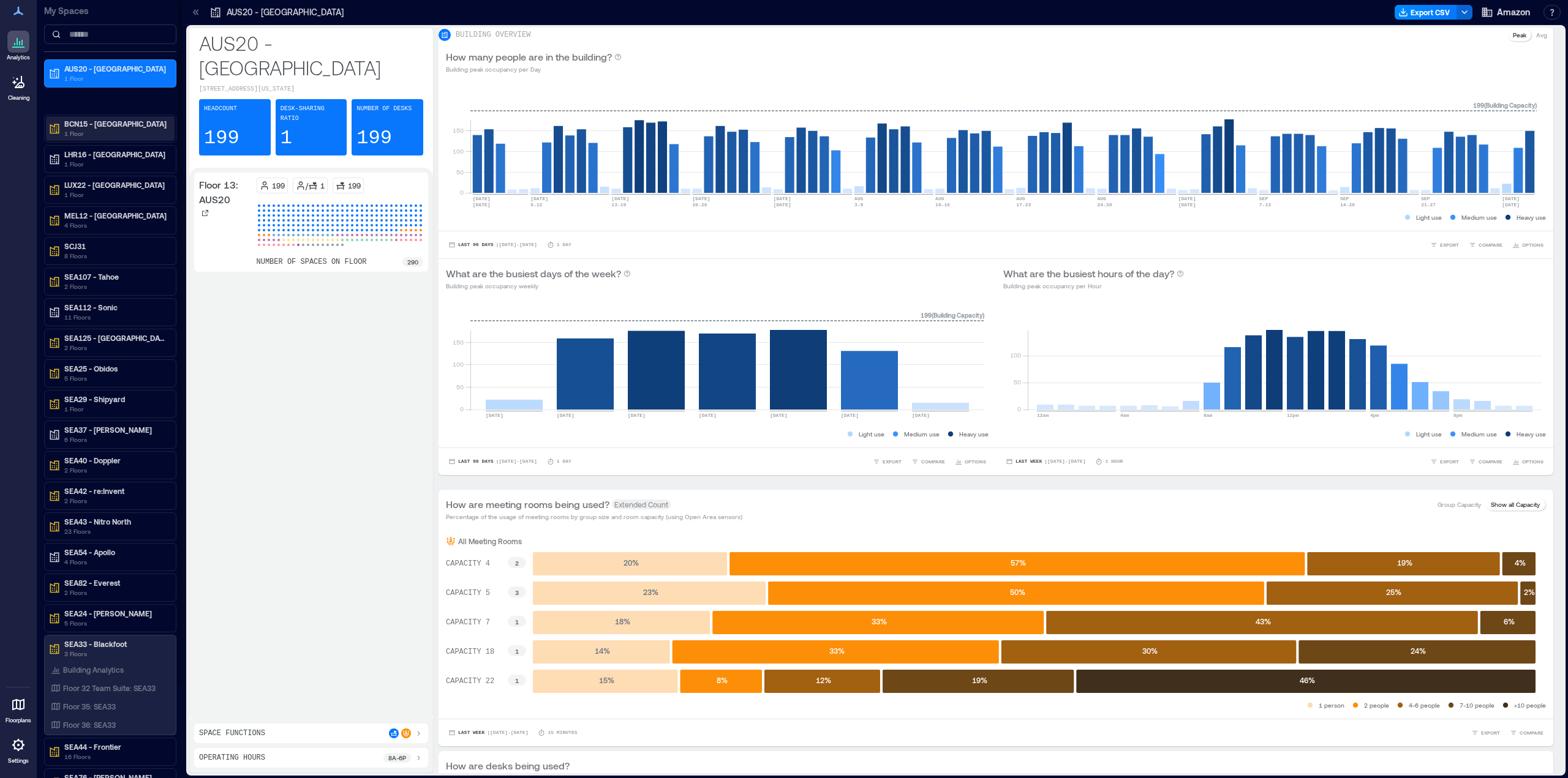
click at [111, 125] on p "BCN15 - [GEOGRAPHIC_DATA]" at bounding box center [116, 123] width 103 height 10
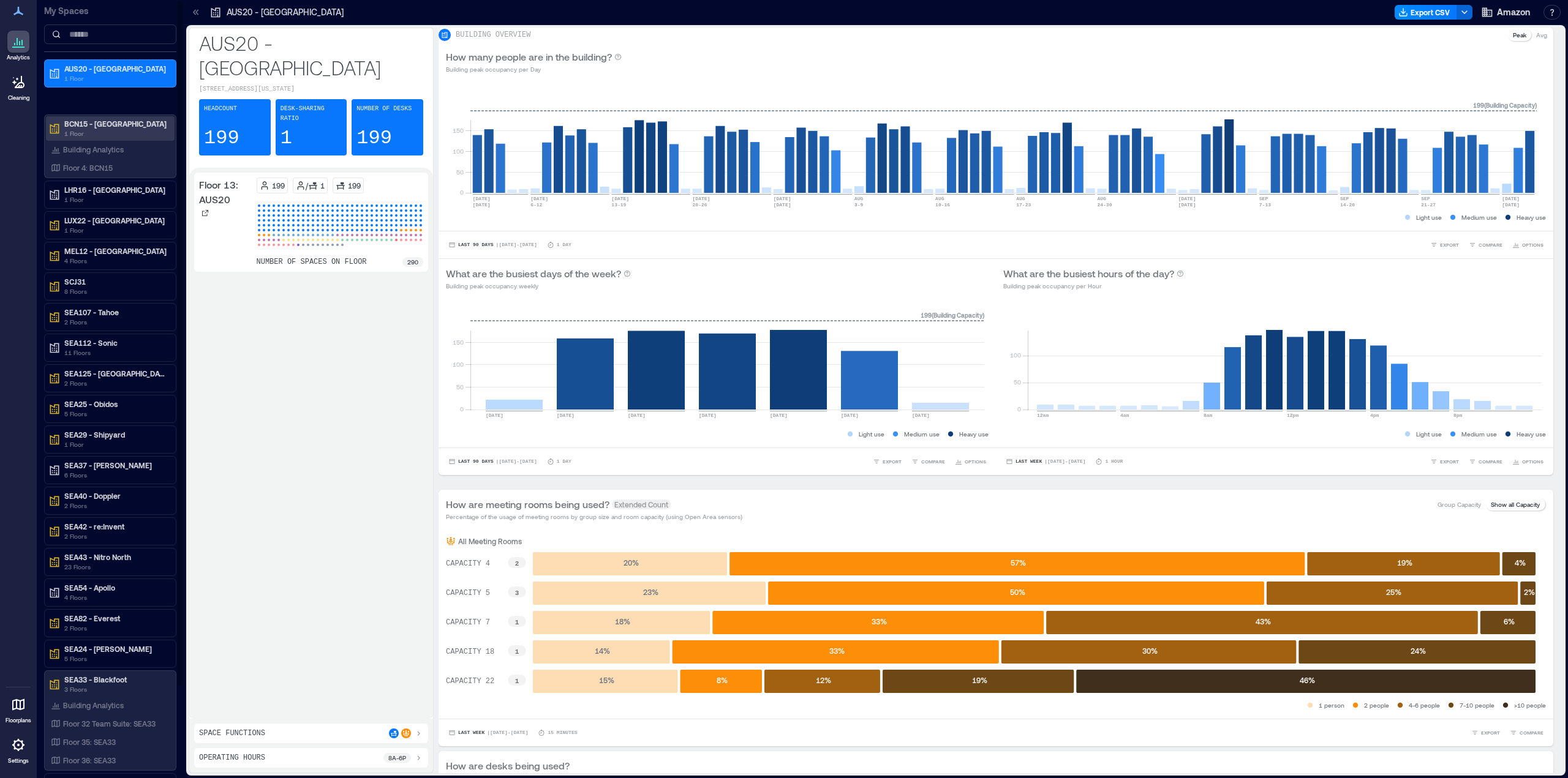
click at [98, 125] on p "BCN15 - [GEOGRAPHIC_DATA]" at bounding box center [116, 123] width 103 height 10
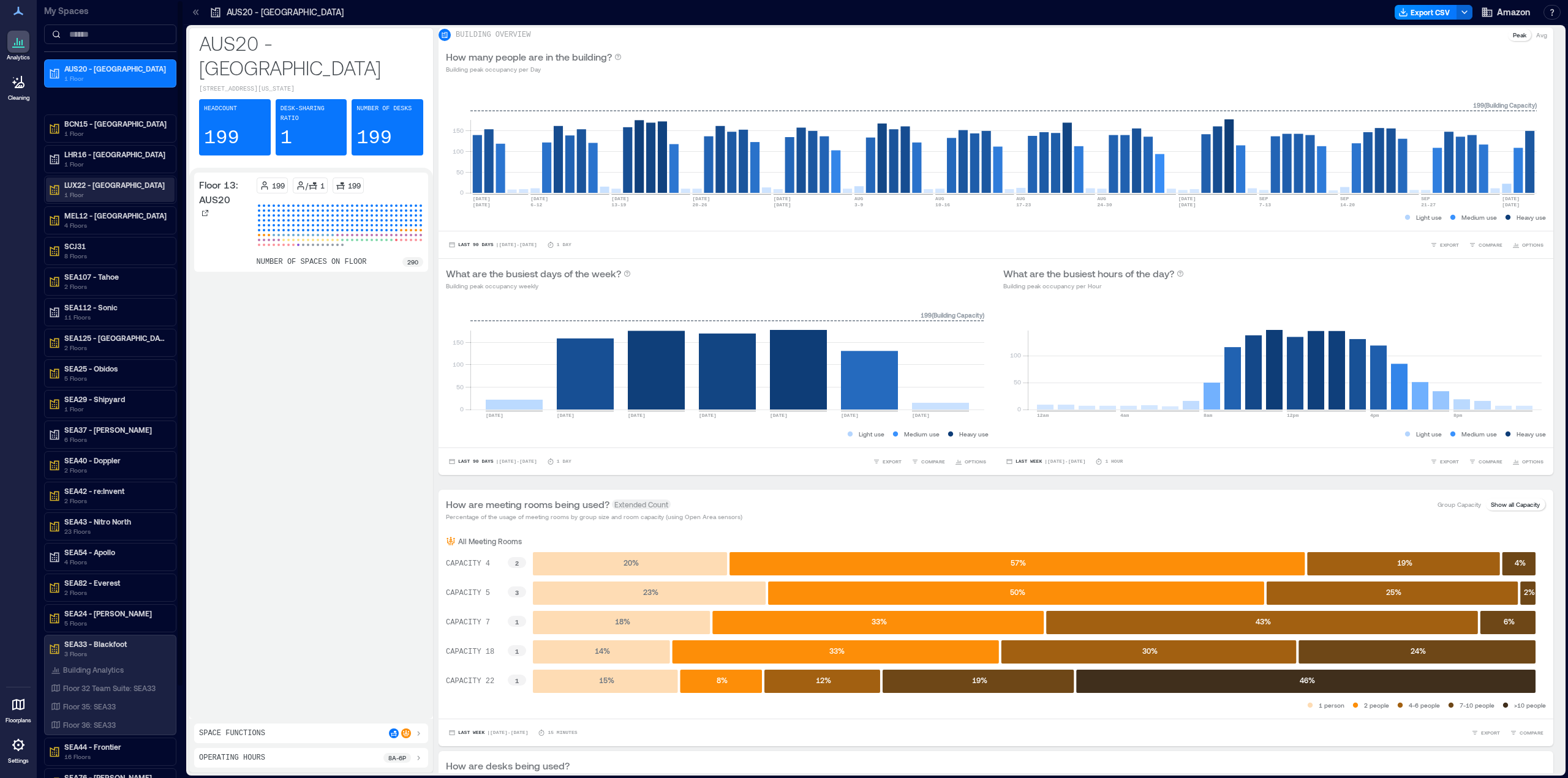
click at [122, 192] on p "1 Floor" at bounding box center [116, 194] width 103 height 10
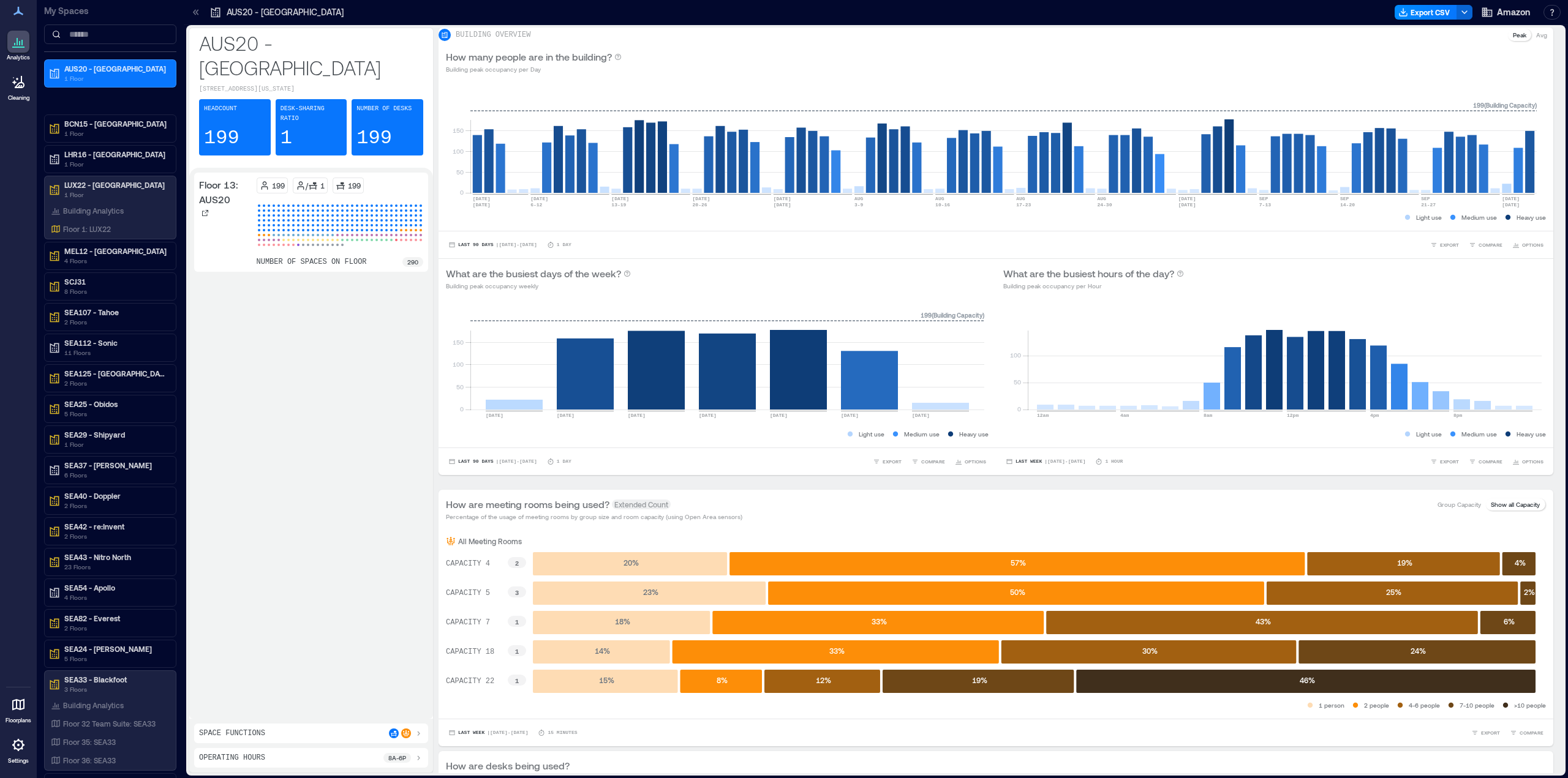
click at [15, 390] on div "Analytics Cleaning Floorplans Settings" at bounding box center [18, 389] width 37 height 778
click at [106, 257] on p "4 Floors" at bounding box center [116, 260] width 103 height 10
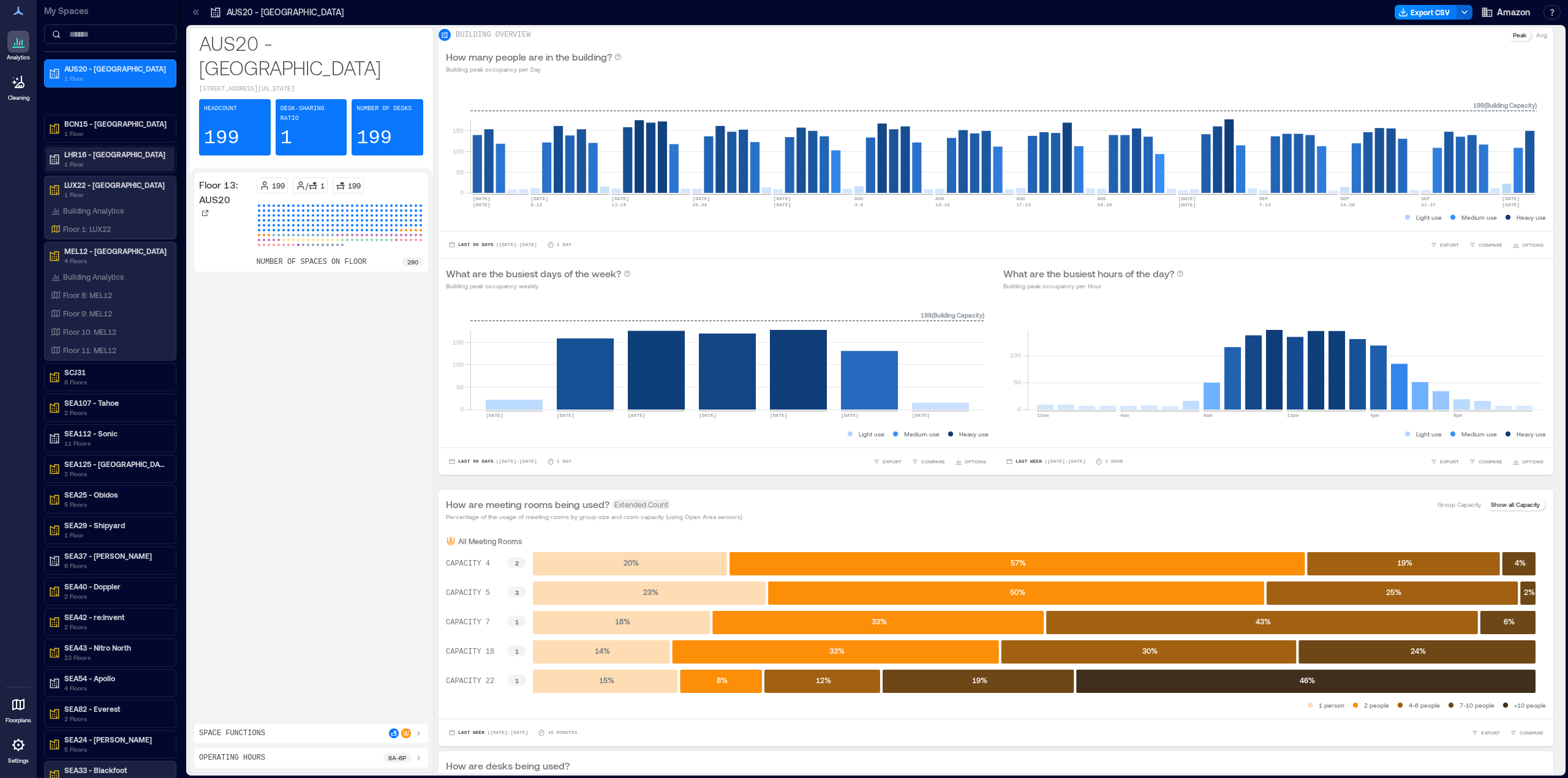
click at [91, 160] on p "1 Floor" at bounding box center [116, 164] width 103 height 10
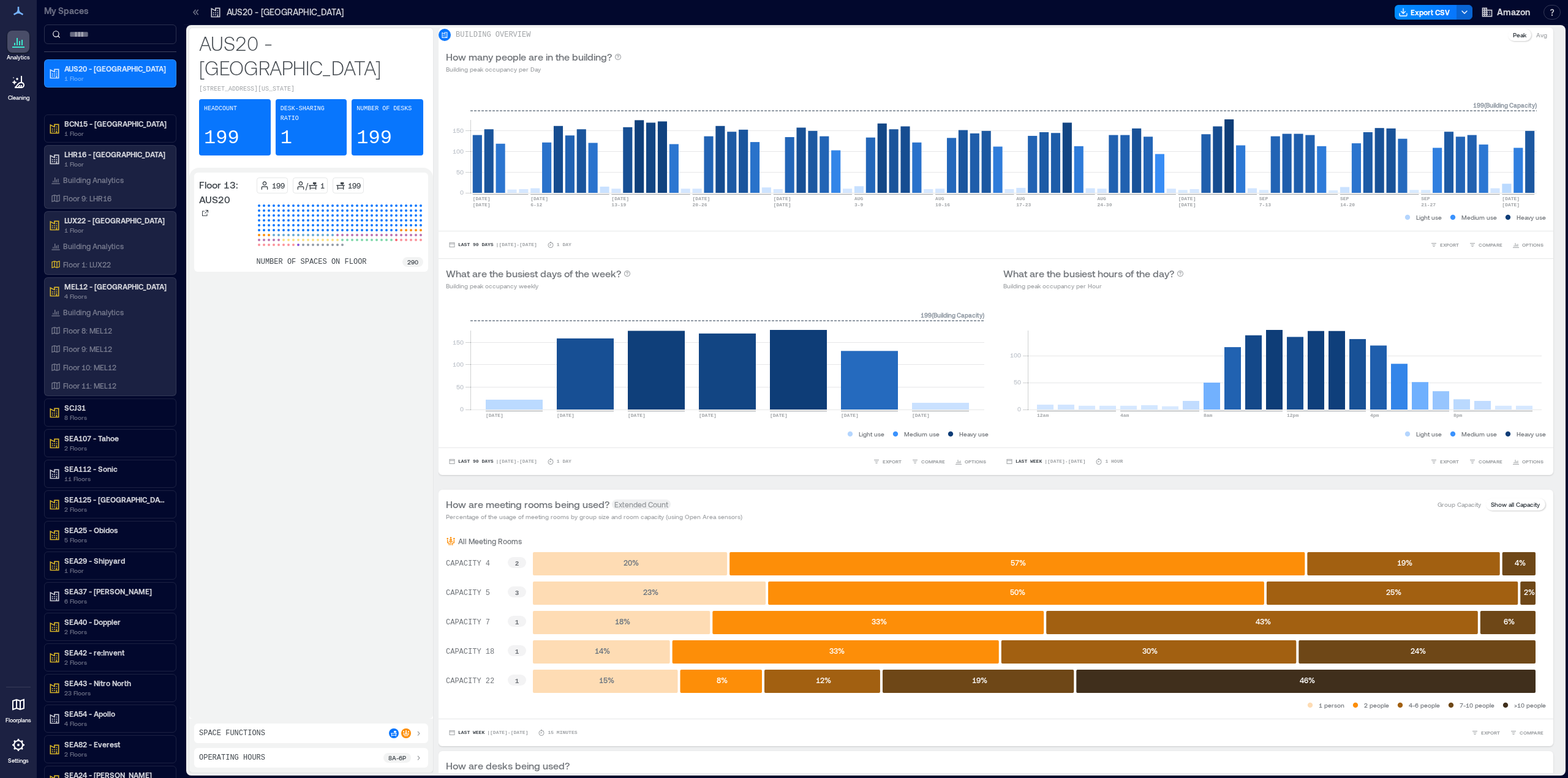
drag, startPoint x: 1106, startPoint y: 4, endPoint x: 1117, endPoint y: 3, distance: 11.0
click at [1106, 4] on div at bounding box center [871, 12] width 1038 height 20
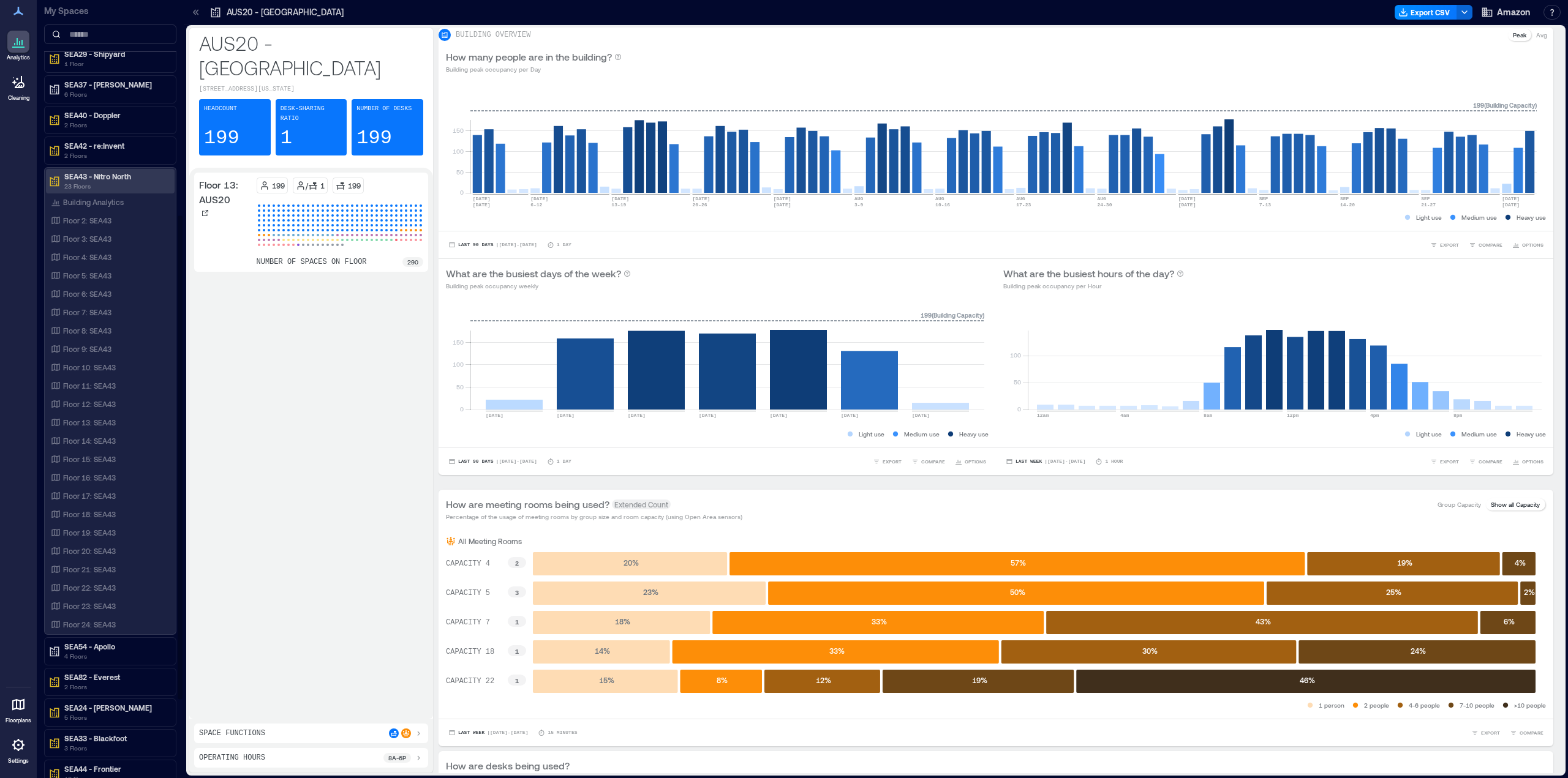
click at [114, 174] on p "SEA43 - Nitro North" at bounding box center [116, 176] width 103 height 10
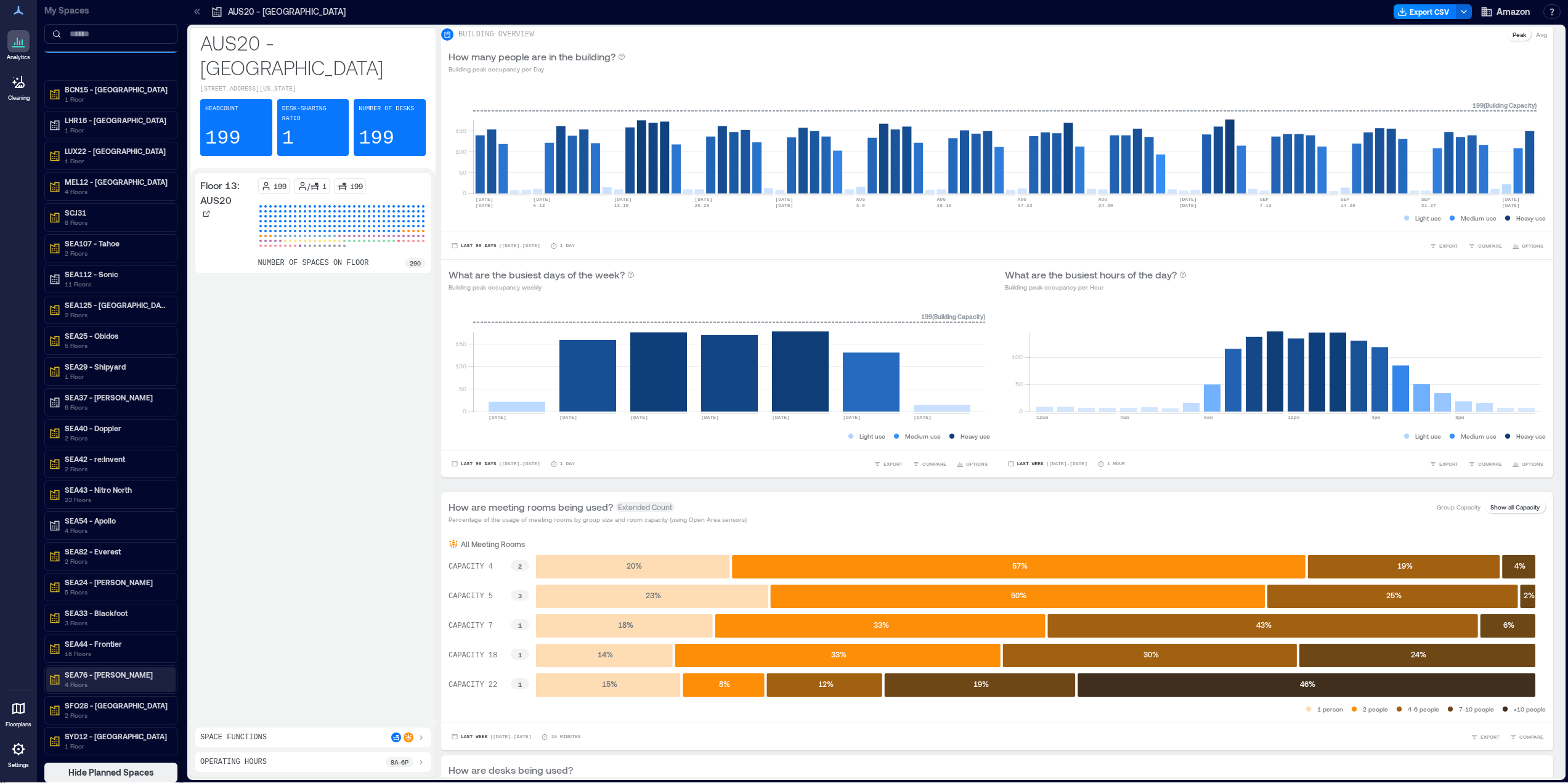
scroll to position [1, 0]
click at [103, 736] on p "SYD12 - [GEOGRAPHIC_DATA]" at bounding box center [116, 735] width 104 height 10
